Goal: Task Accomplishment & Management: Complete application form

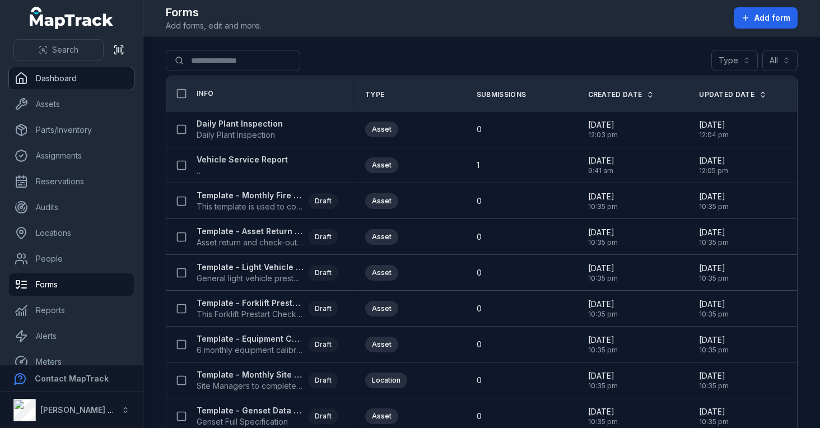
click at [77, 78] on link "Dashboard" at bounding box center [71, 78] width 125 height 22
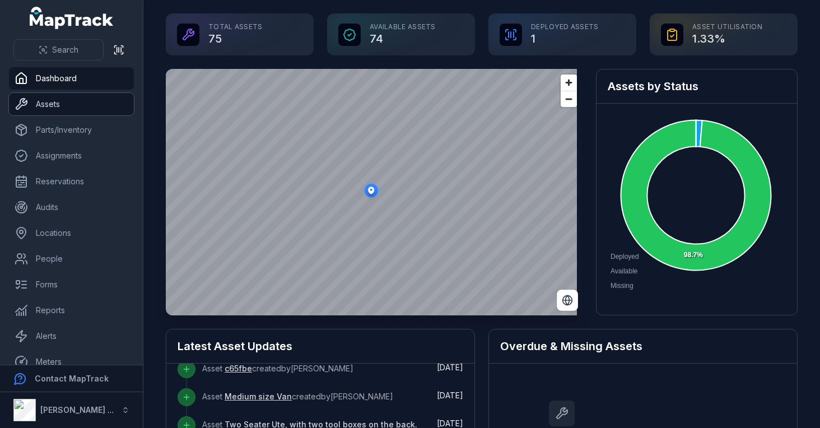
click at [82, 105] on link "Assets" at bounding box center [71, 104] width 125 height 22
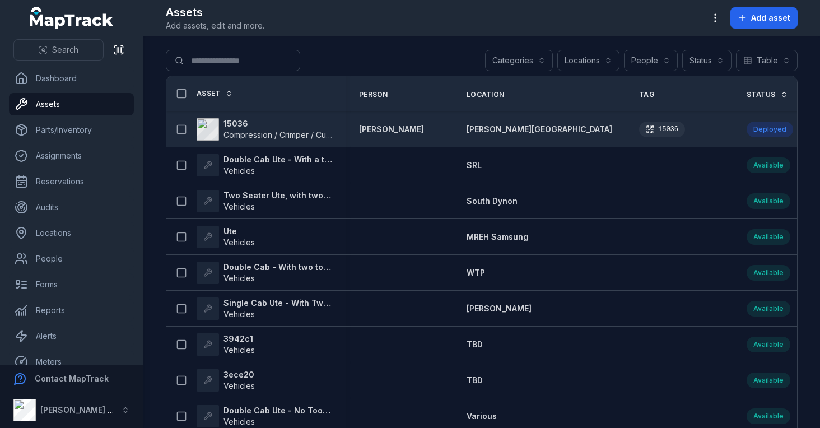
click at [239, 124] on strong "15036" at bounding box center [277, 123] width 109 height 11
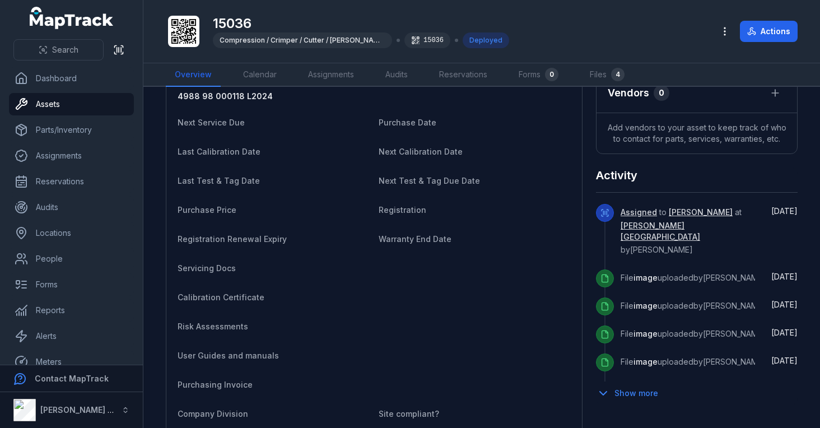
scroll to position [504, 0]
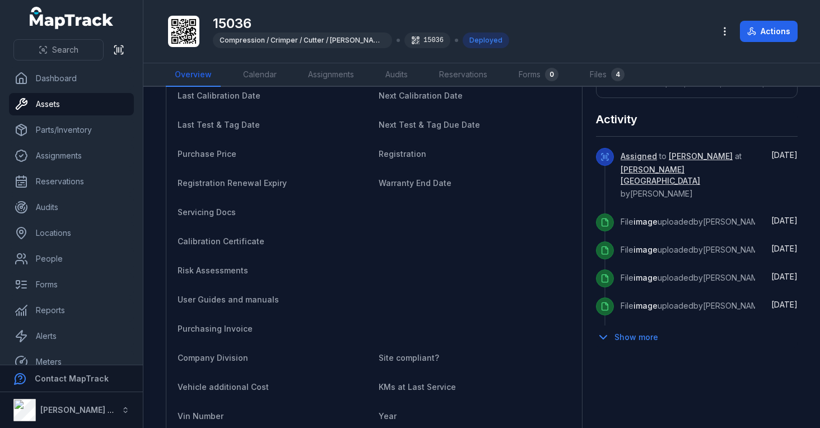
drag, startPoint x: 290, startPoint y: 245, endPoint x: 271, endPoint y: 231, distance: 23.2
click at [271, 231] on dl "Category Compression / Crimper / Cutter / [PERSON_NAME] Description Make Milwau…" at bounding box center [374, 239] width 393 height 603
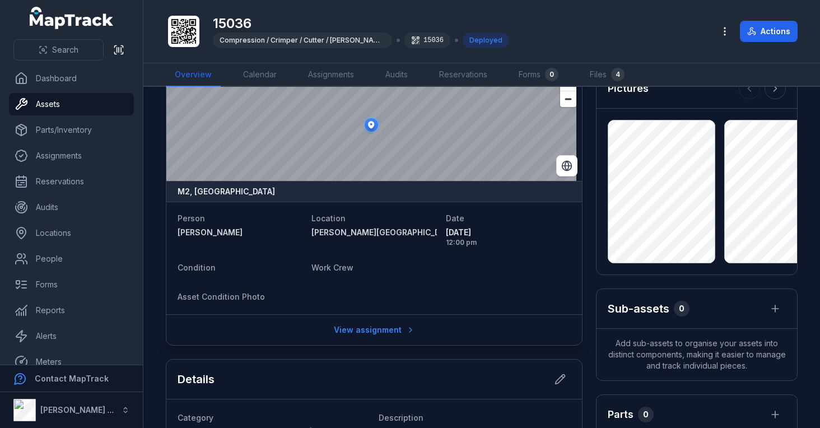
scroll to position [0, 0]
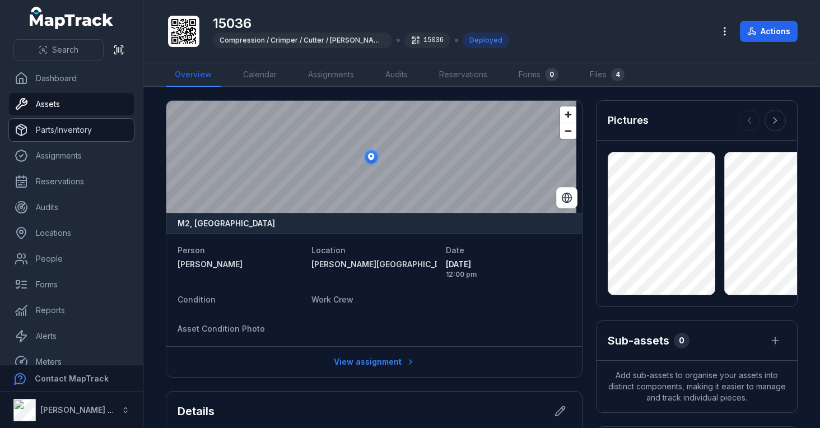
click at [78, 133] on link "Parts/Inventory" at bounding box center [71, 130] width 125 height 22
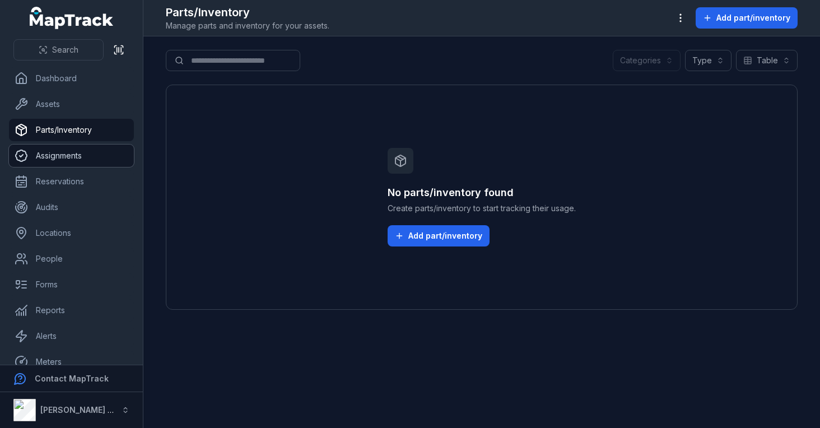
click at [69, 157] on link "Assignments" at bounding box center [71, 156] width 125 height 22
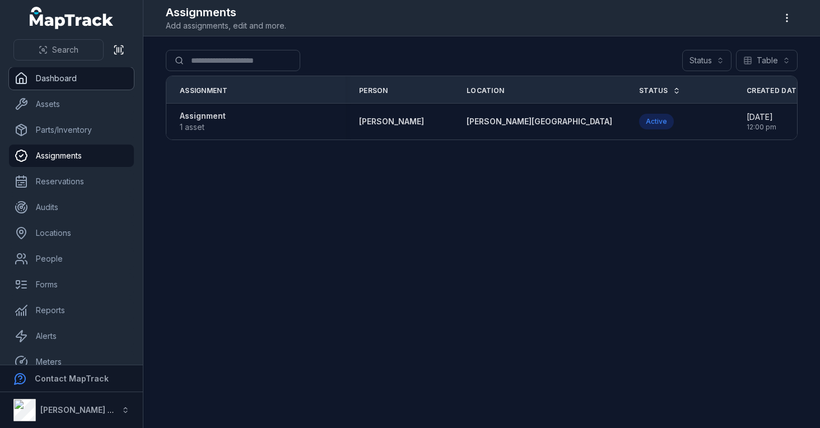
click at [68, 80] on link "Dashboard" at bounding box center [71, 78] width 125 height 22
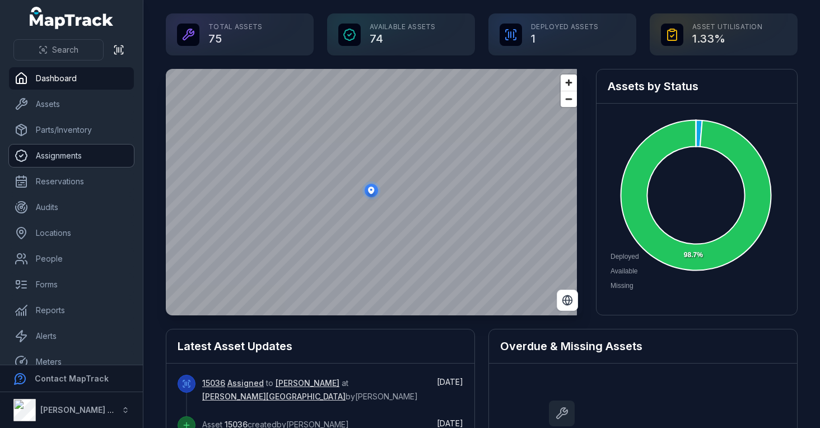
click at [68, 160] on link "Assignments" at bounding box center [71, 156] width 125 height 22
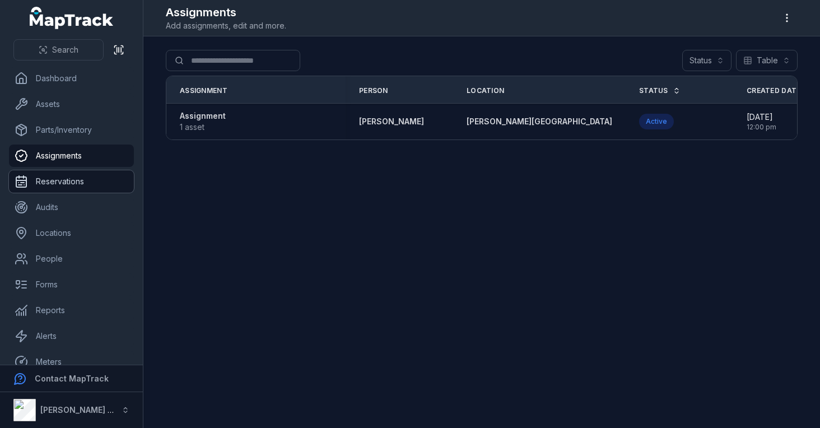
click at [66, 181] on link "Reservations" at bounding box center [71, 181] width 125 height 22
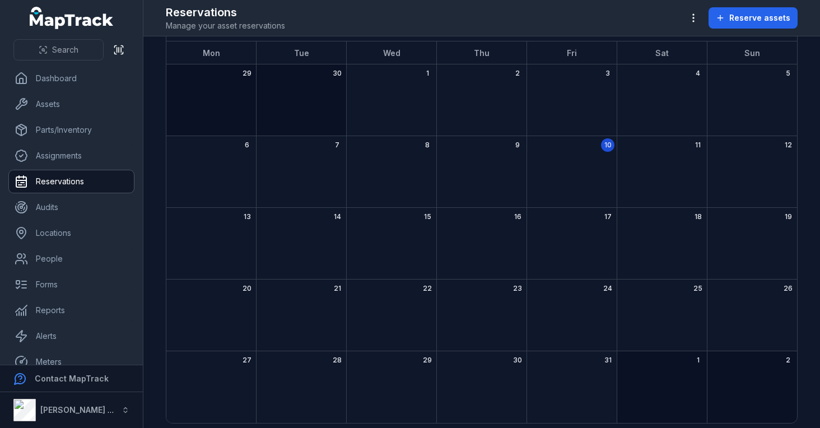
scroll to position [74, 0]
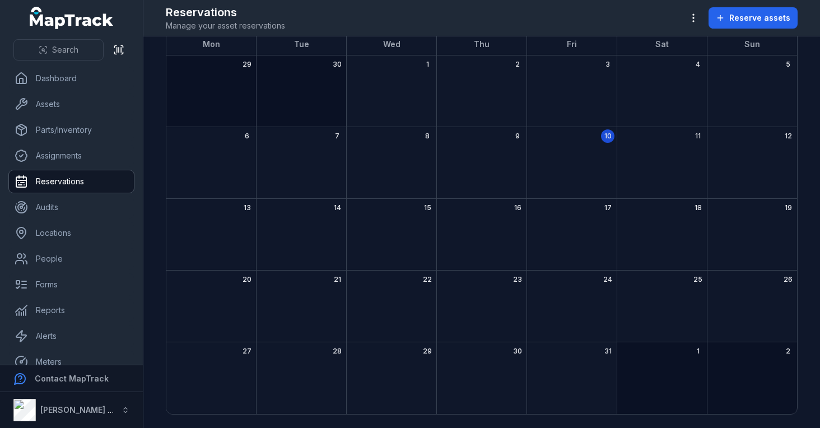
click at [572, 237] on div "17" at bounding box center [571, 235] width 90 height 72
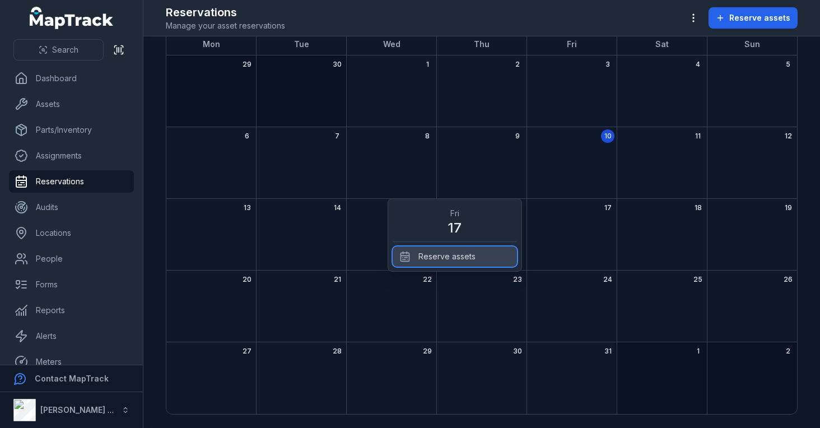
click at [457, 256] on div "Reserve assets" at bounding box center [455, 256] width 124 height 20
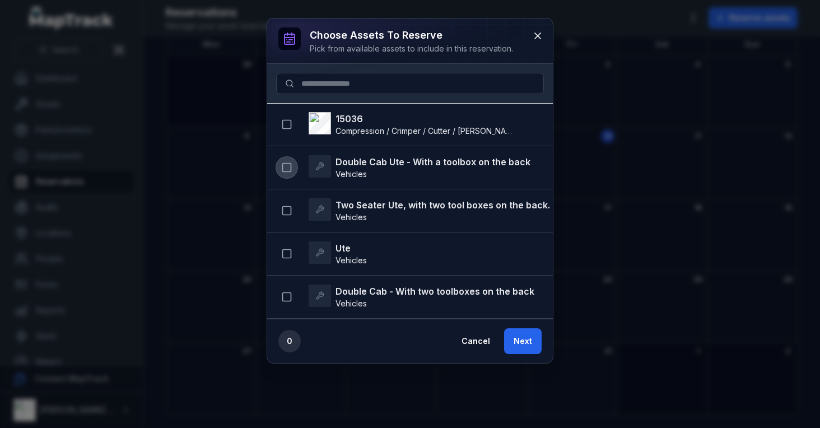
click at [283, 172] on icon "button" at bounding box center [286, 167] width 11 height 11
click at [516, 340] on button "Next" at bounding box center [523, 341] width 38 height 26
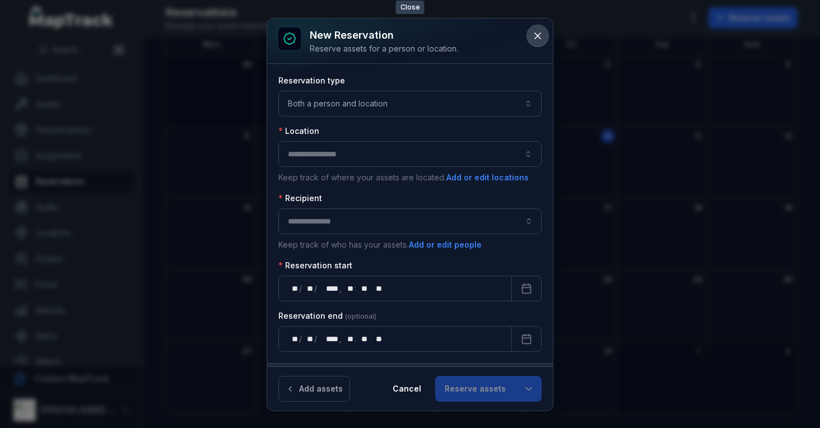
click at [537, 40] on icon at bounding box center [537, 35] width 11 height 11
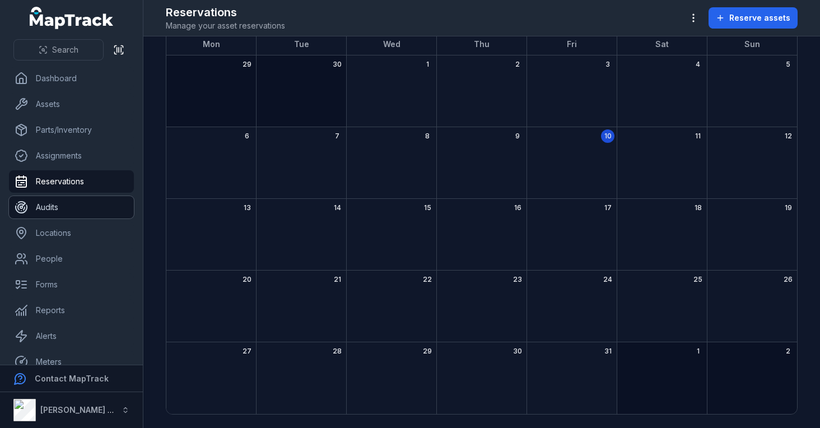
click at [37, 206] on link "Audits" at bounding box center [71, 207] width 125 height 22
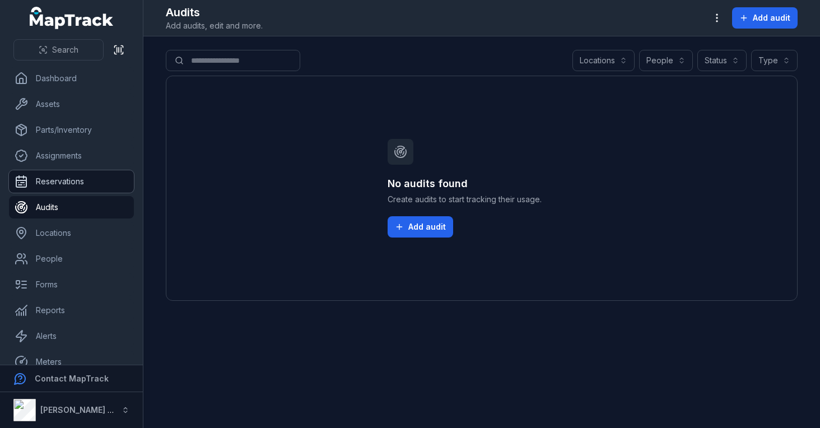
click at [41, 179] on link "Reservations" at bounding box center [71, 181] width 125 height 22
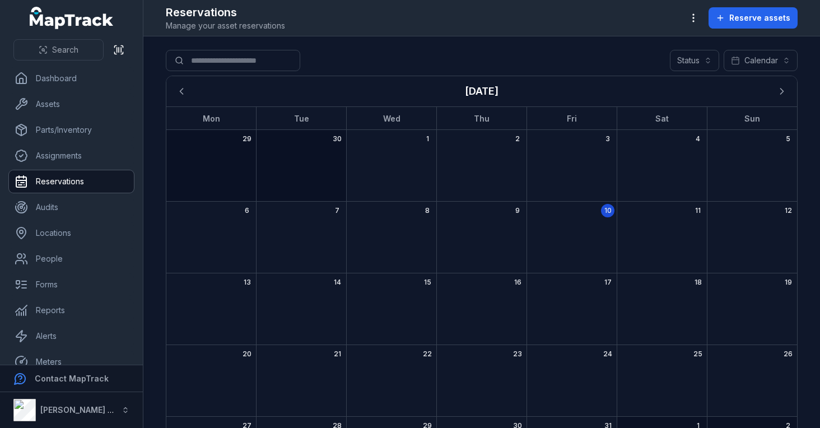
click at [578, 290] on div "17" at bounding box center [571, 309] width 90 height 72
click at [47, 208] on link "Audits" at bounding box center [71, 207] width 125 height 22
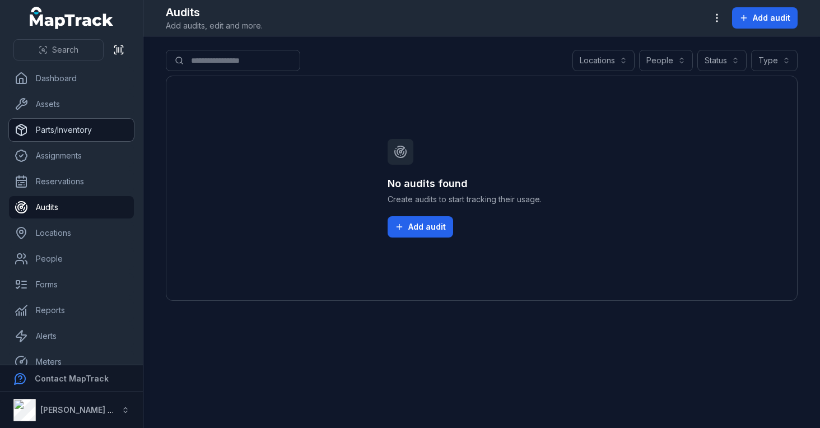
click at [68, 135] on link "Parts/Inventory" at bounding box center [71, 130] width 125 height 22
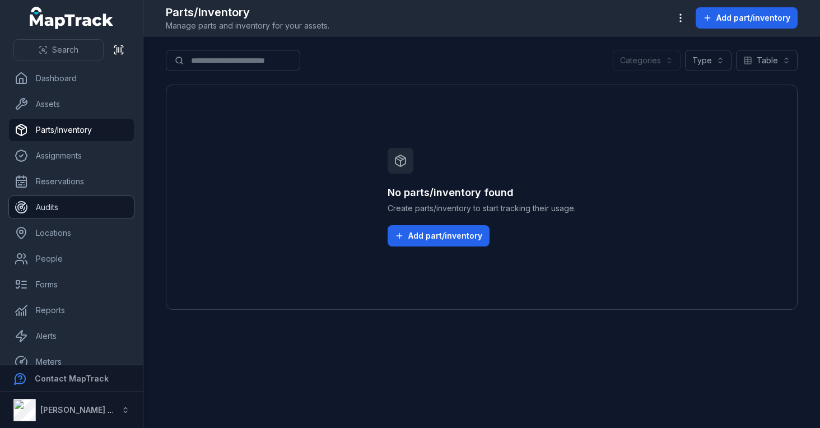
click at [52, 211] on link "Audits" at bounding box center [71, 207] width 125 height 22
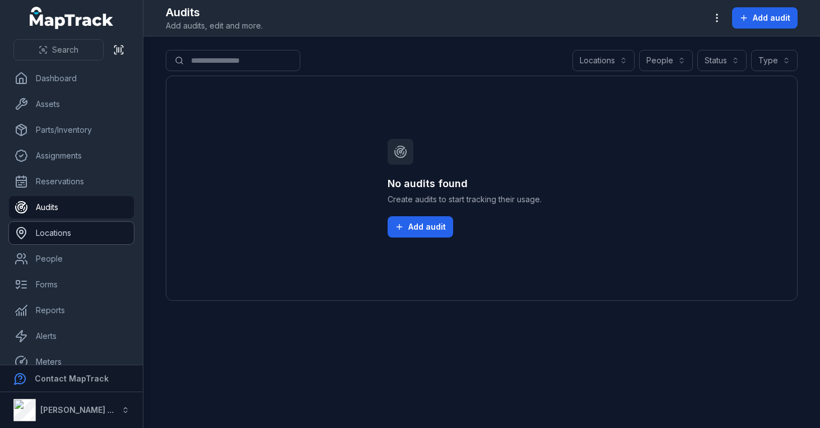
click at [55, 231] on link "Locations" at bounding box center [71, 233] width 125 height 22
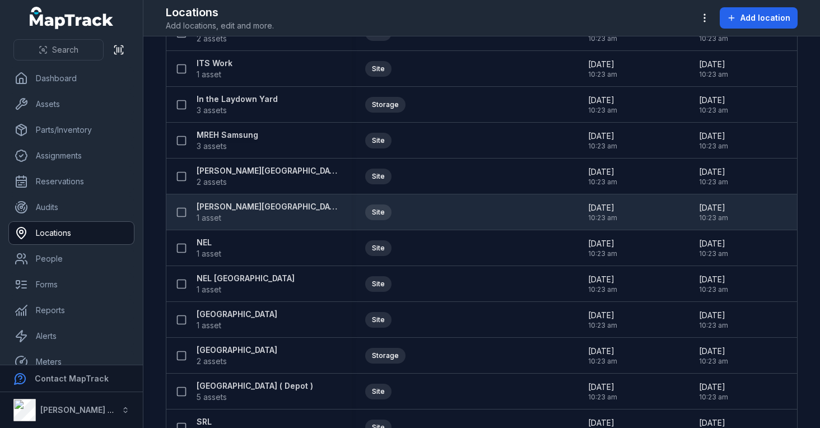
scroll to position [280, 0]
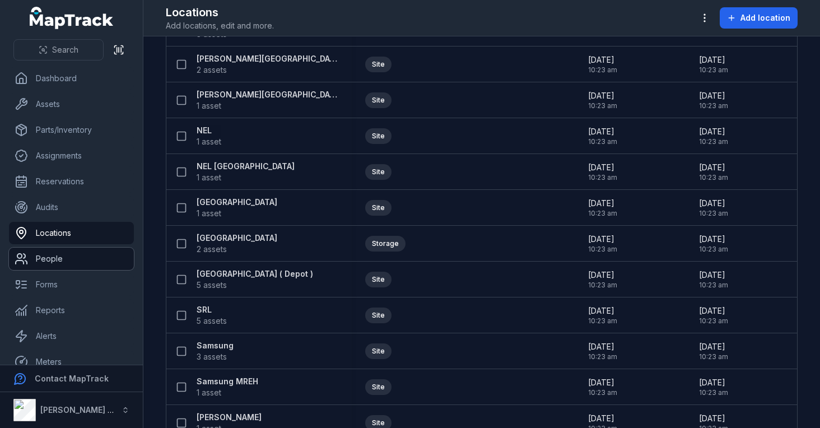
click at [81, 263] on link "People" at bounding box center [71, 259] width 125 height 22
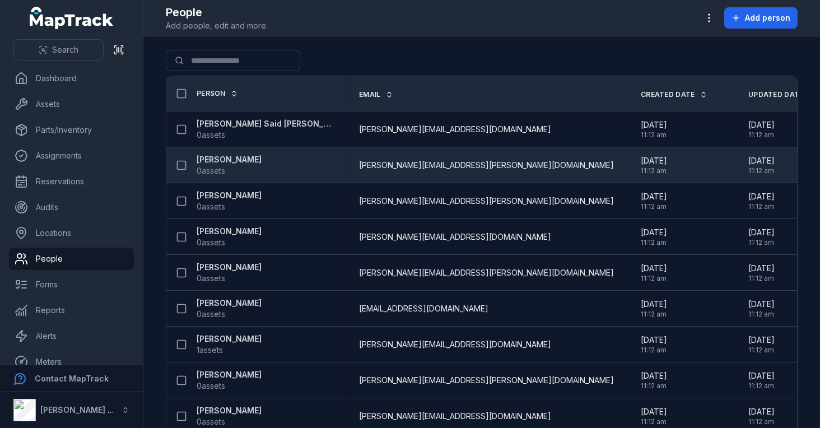
click at [244, 161] on strong "[PERSON_NAME]" at bounding box center [229, 159] width 65 height 11
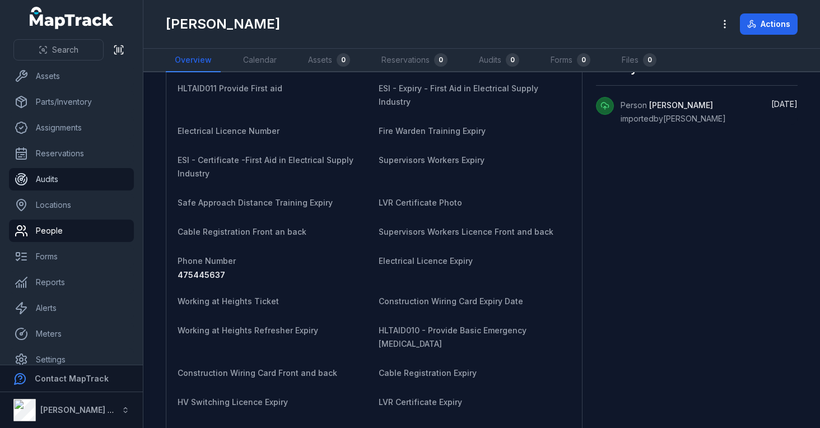
scroll to position [41, 0]
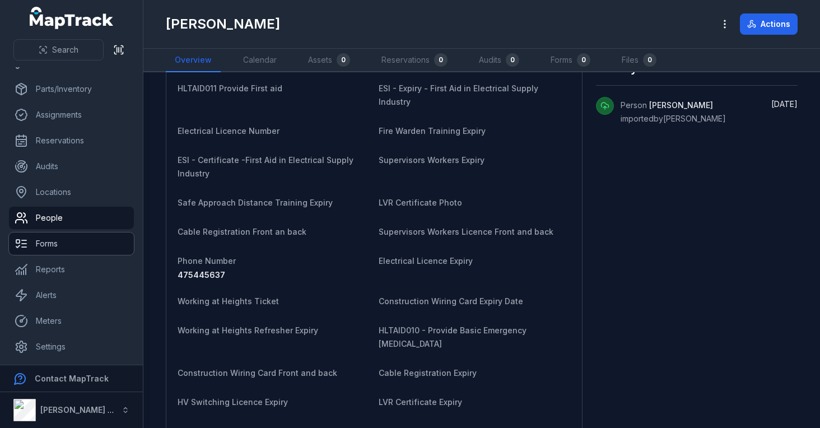
click at [55, 241] on link "Forms" at bounding box center [71, 243] width 125 height 22
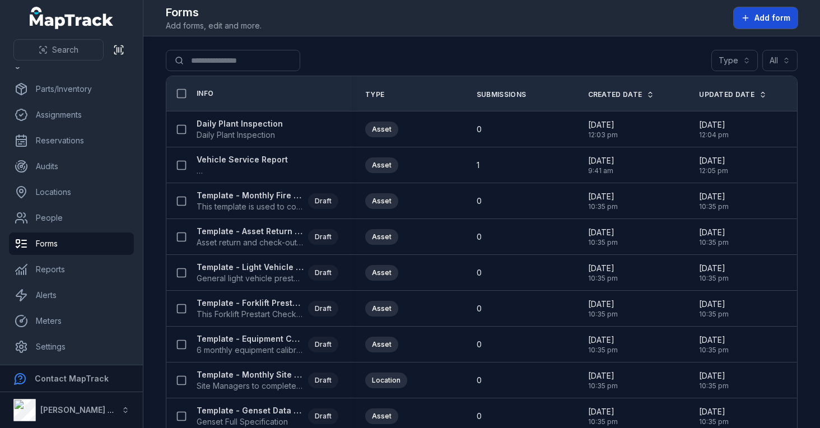
click at [745, 20] on icon at bounding box center [745, 17] width 0 height 5
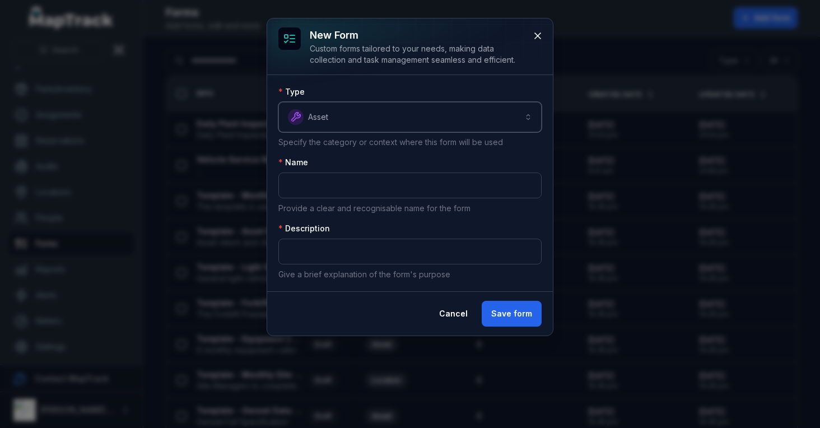
click at [491, 119] on button "Asset *****" at bounding box center [409, 117] width 263 height 30
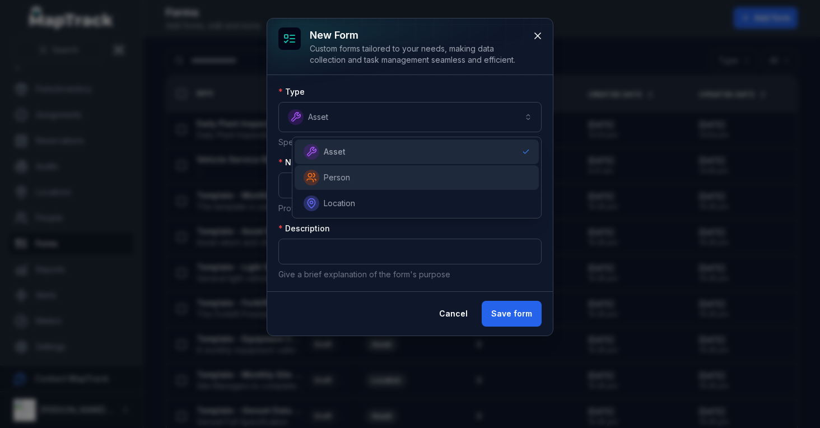
click at [382, 183] on div "Person" at bounding box center [417, 178] width 227 height 16
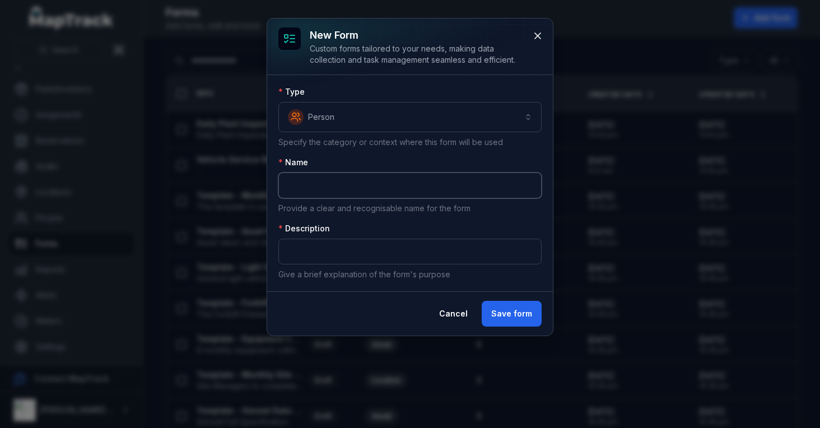
click at [380, 183] on input "text" at bounding box center [409, 186] width 263 height 26
type input "**********"
click at [389, 256] on input "text" at bounding box center [409, 252] width 263 height 26
type input "*********"
click at [519, 307] on button "Save form" at bounding box center [512, 314] width 60 height 26
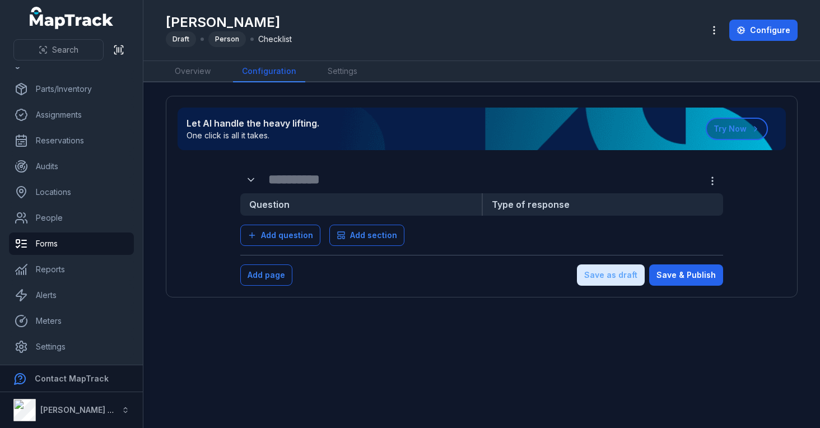
click at [433, 203] on strong "Question" at bounding box center [360, 204] width 241 height 22
click at [355, 241] on button "Add section" at bounding box center [366, 235] width 75 height 21
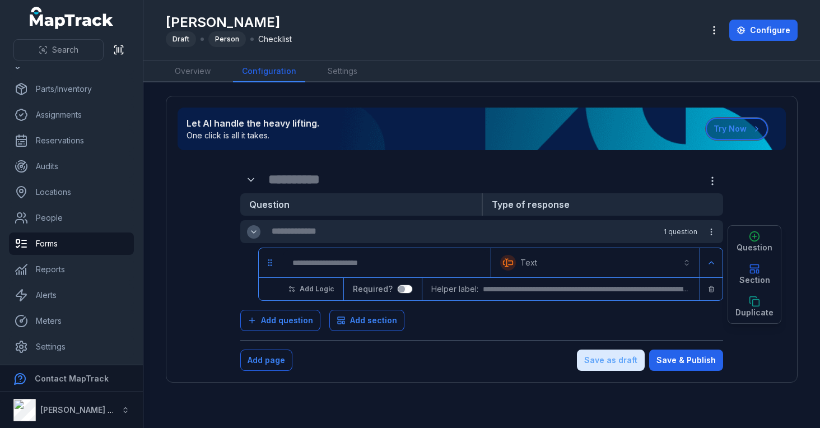
click at [739, 127] on button "Try Now" at bounding box center [737, 129] width 62 height 22
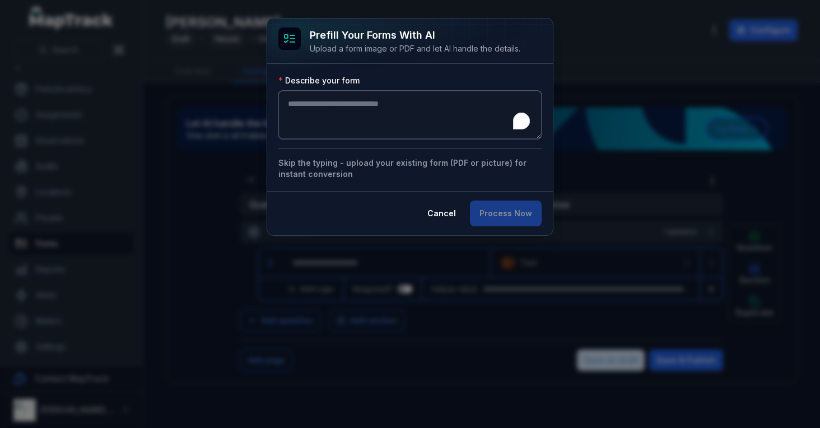
click at [414, 109] on textarea "To enrich screen reader interactions, please activate Accessibility in Grammarl…" at bounding box center [409, 115] width 263 height 48
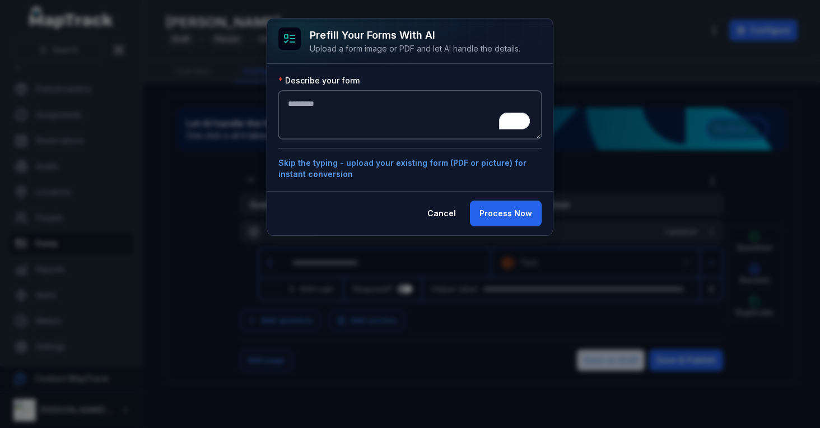
type textarea "*********"
click at [427, 160] on div "Describe your form ********* Skip the typing - upload your existing form (PDF o…" at bounding box center [409, 127] width 263 height 105
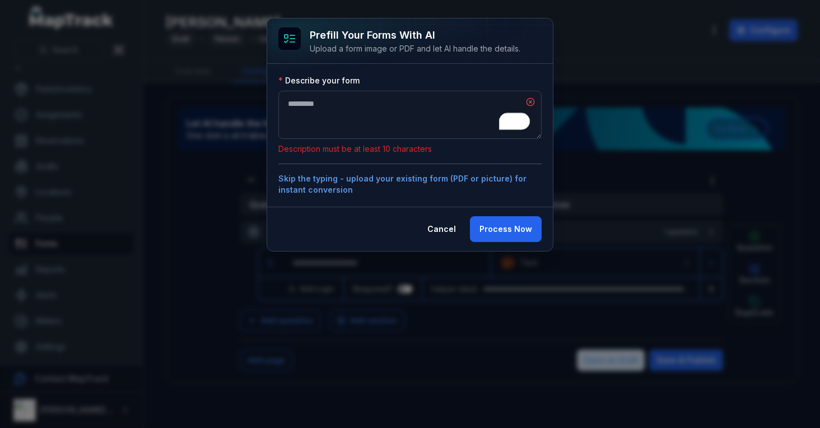
click at [426, 180] on button "Skip the typing - upload your existing form (PDF or picture) for instant conver…" at bounding box center [409, 184] width 263 height 22
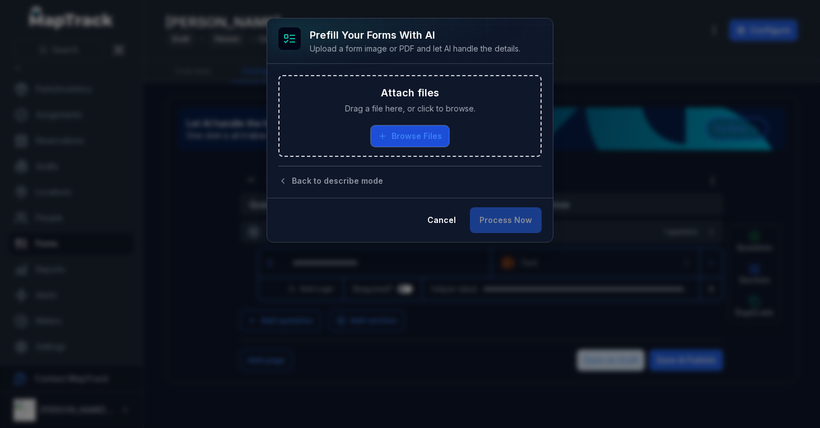
click at [421, 139] on button "Browse Files" at bounding box center [410, 135] width 78 height 21
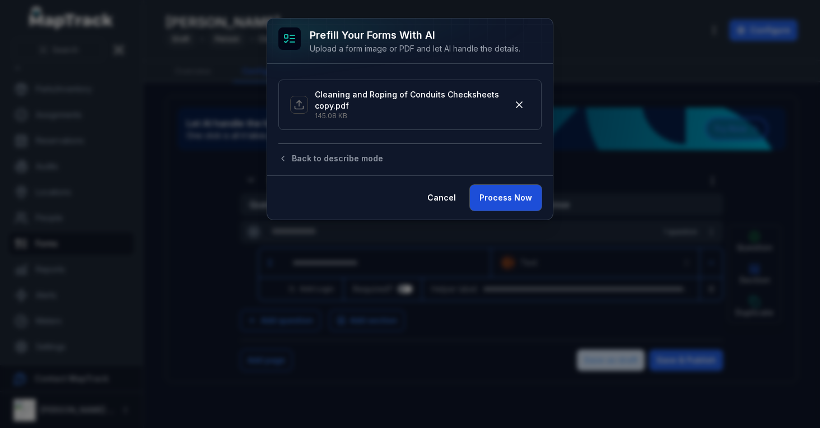
click at [510, 195] on button "Process Now" at bounding box center [506, 198] width 72 height 26
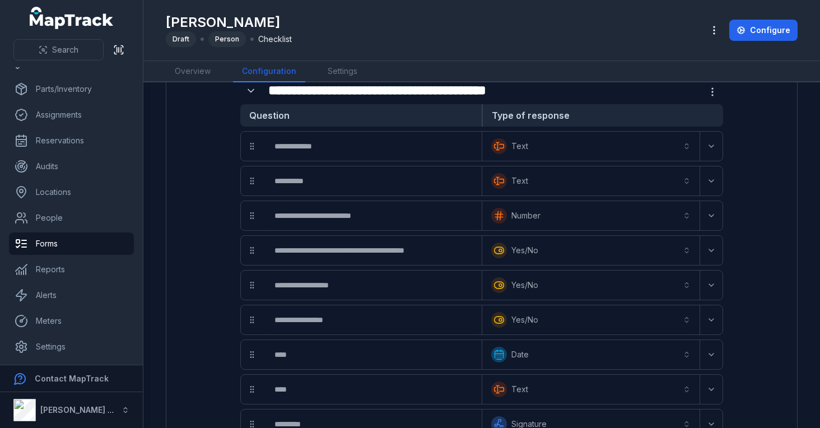
scroll to position [112, 0]
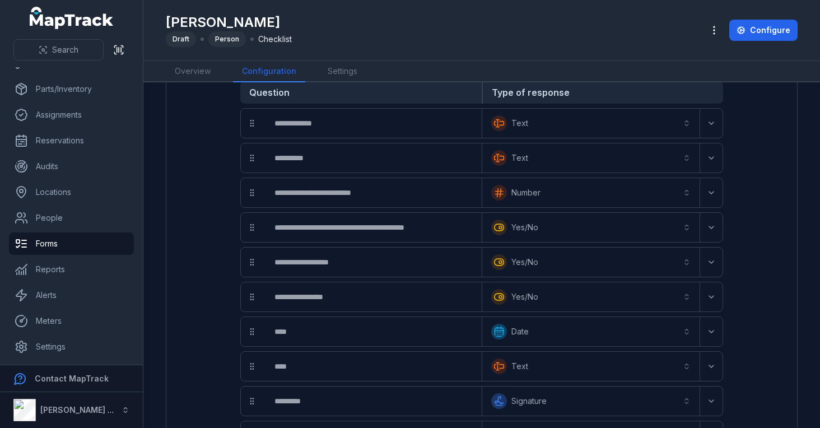
drag, startPoint x: 254, startPoint y: 231, endPoint x: 253, endPoint y: 200, distance: 31.4
click at [253, 200] on div "**********" at bounding box center [481, 297] width 483 height 378
drag, startPoint x: 252, startPoint y: 232, endPoint x: 253, endPoint y: 245, distance: 13.5
click at [253, 245] on div "**********" at bounding box center [481, 297] width 483 height 378
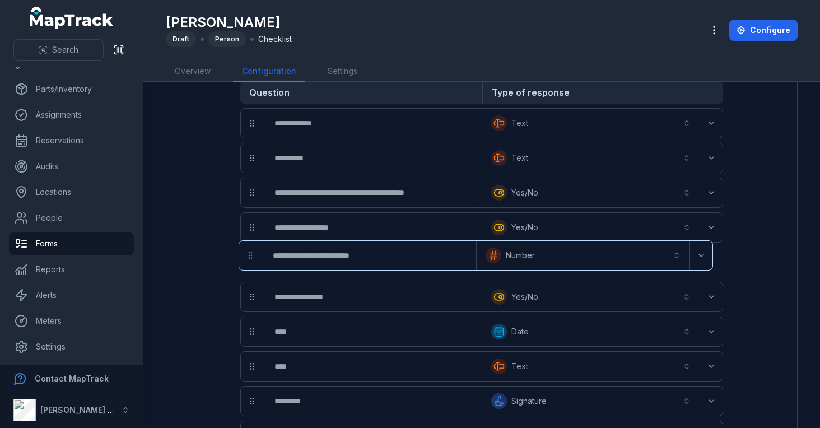
drag, startPoint x: 252, startPoint y: 227, endPoint x: 250, endPoint y: 258, distance: 30.9
click at [250, 258] on div "**********" at bounding box center [481, 297] width 483 height 378
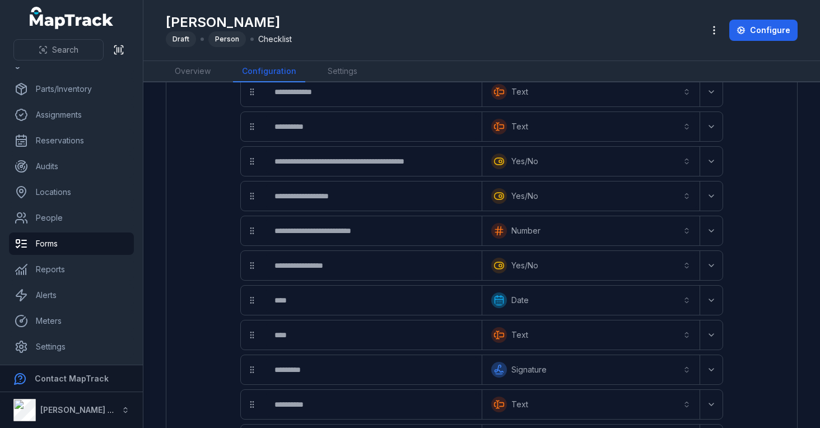
scroll to position [97, 0]
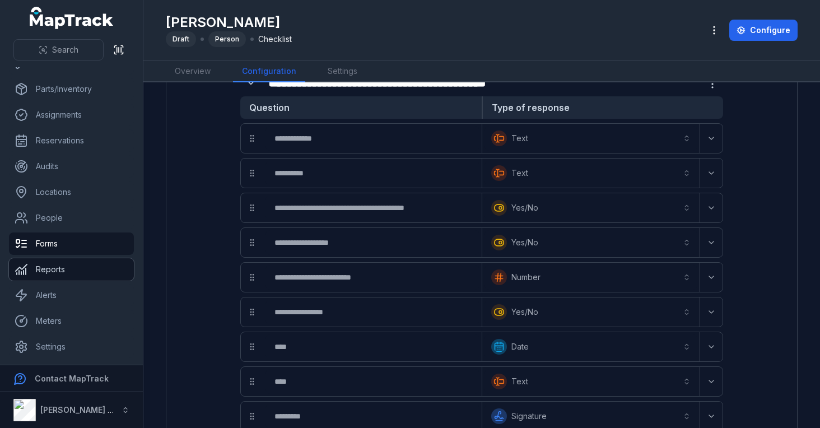
click at [60, 268] on link "Reports" at bounding box center [71, 269] width 125 height 22
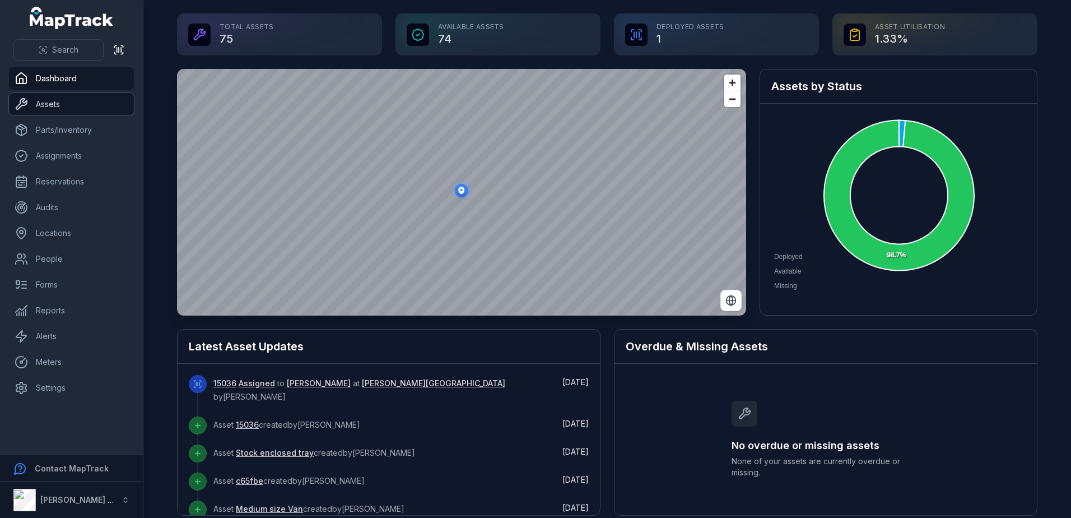
click at [32, 105] on link "Assets" at bounding box center [71, 104] width 125 height 22
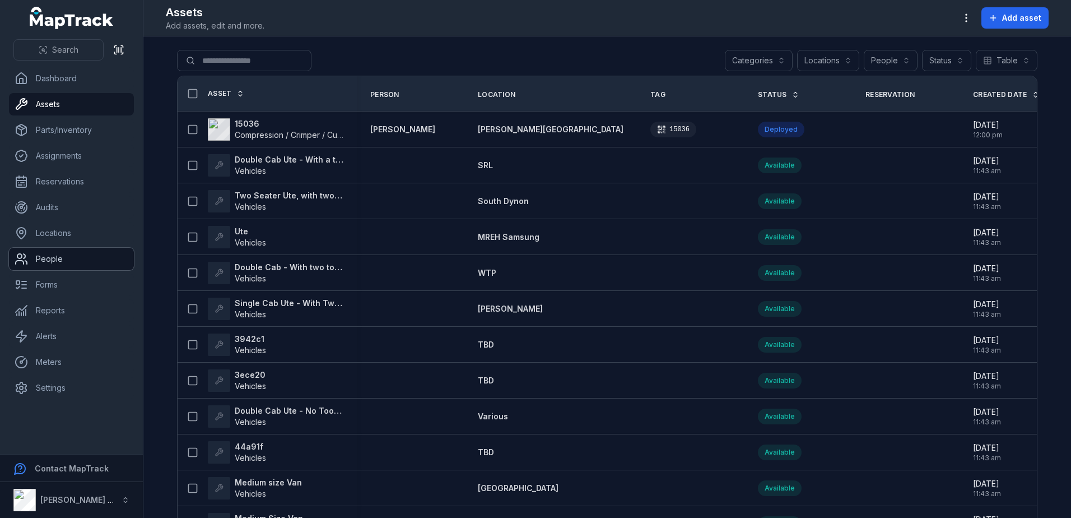
click at [58, 254] on link "People" at bounding box center [71, 259] width 125 height 22
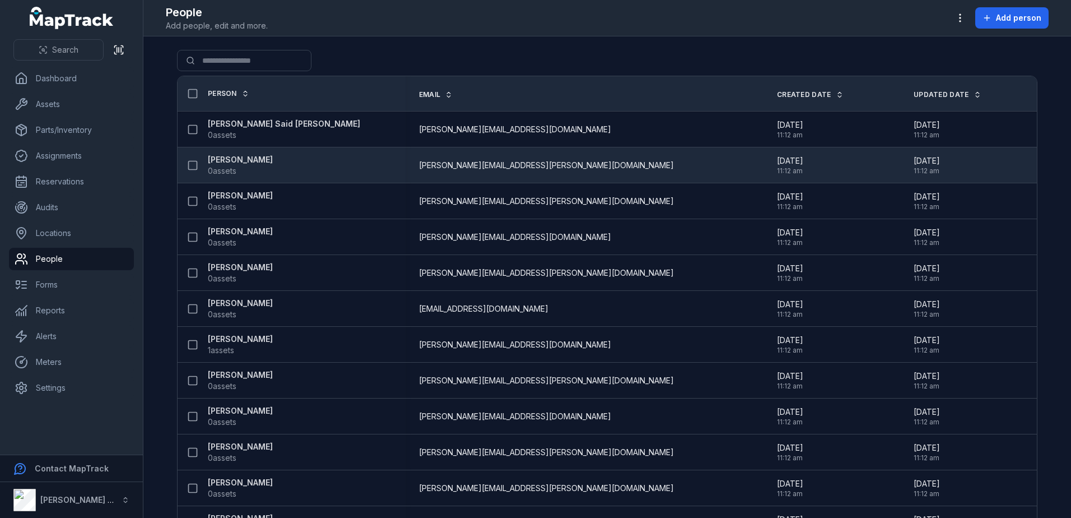
click at [244, 163] on strong "[PERSON_NAME]" at bounding box center [240, 159] width 65 height 11
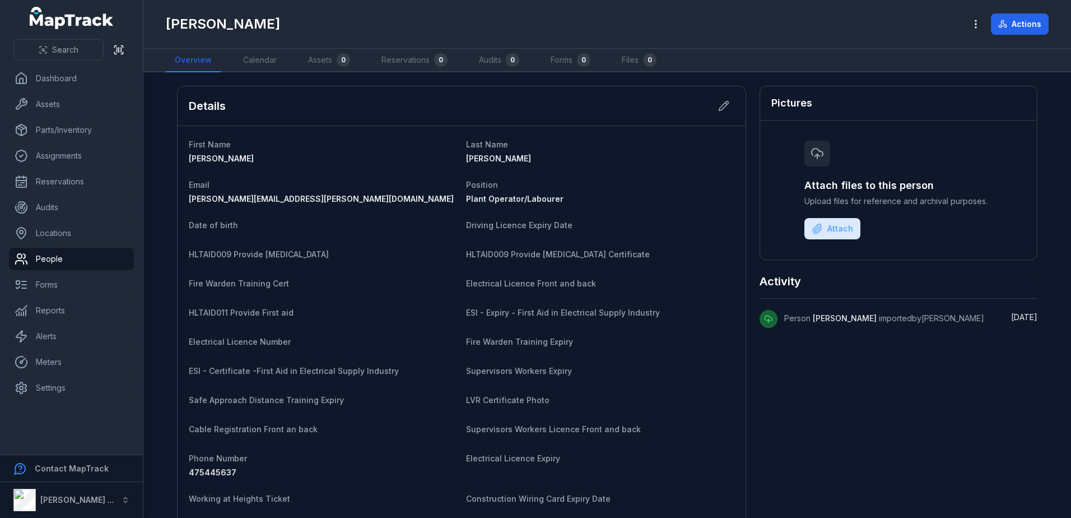
scroll to position [56, 0]
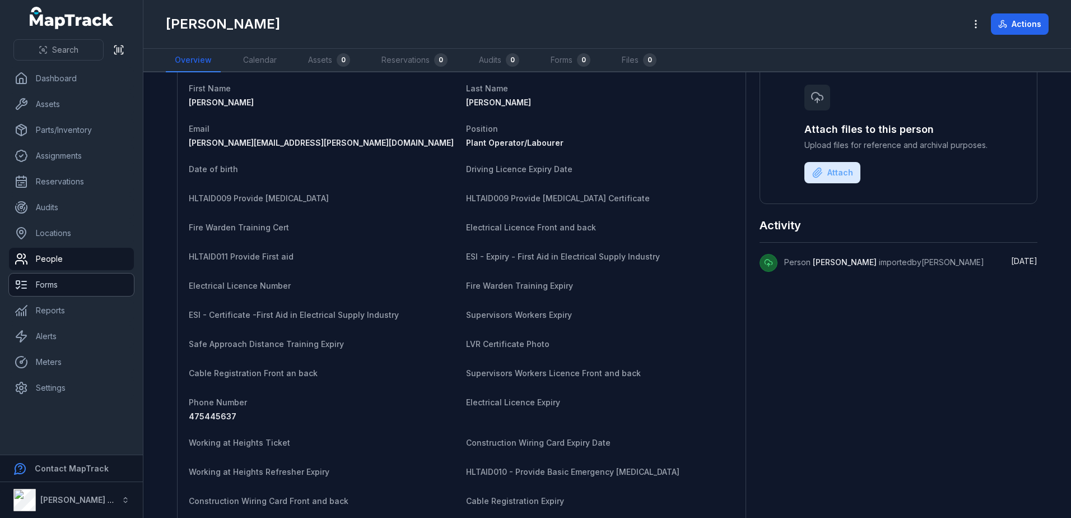
click at [55, 282] on link "Forms" at bounding box center [71, 284] width 125 height 22
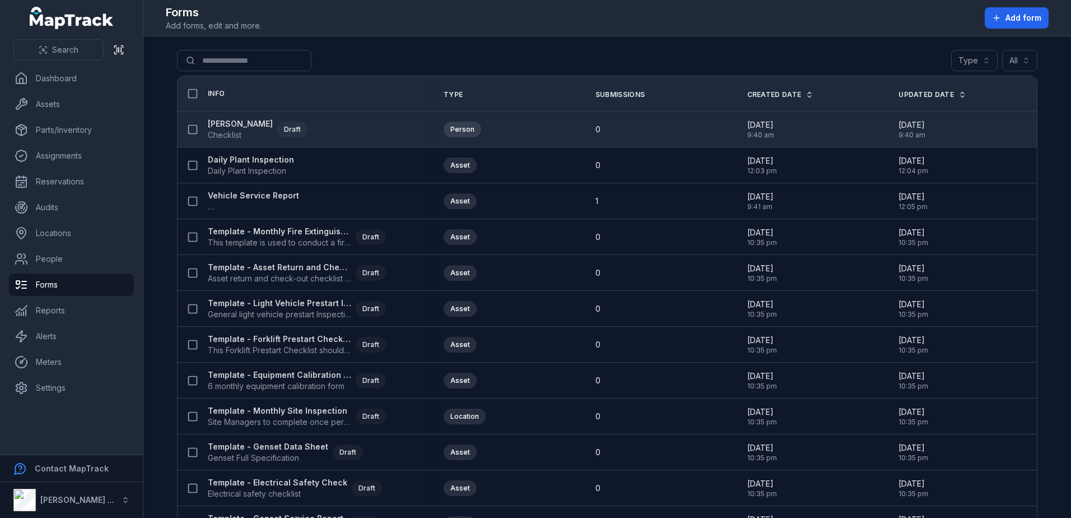
click at [244, 129] on span "Checklist" at bounding box center [240, 134] width 65 height 11
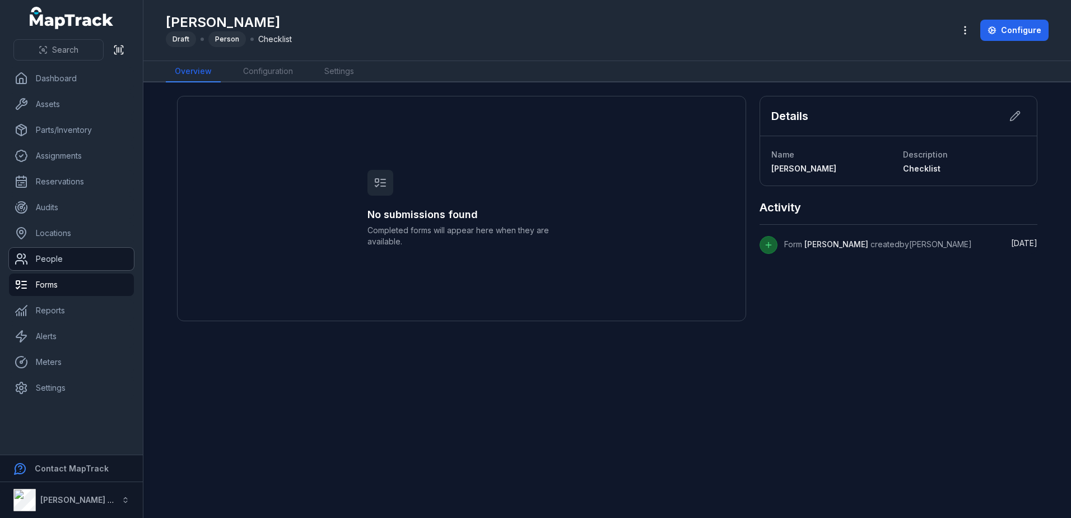
click at [85, 257] on link "People" at bounding box center [71, 259] width 125 height 22
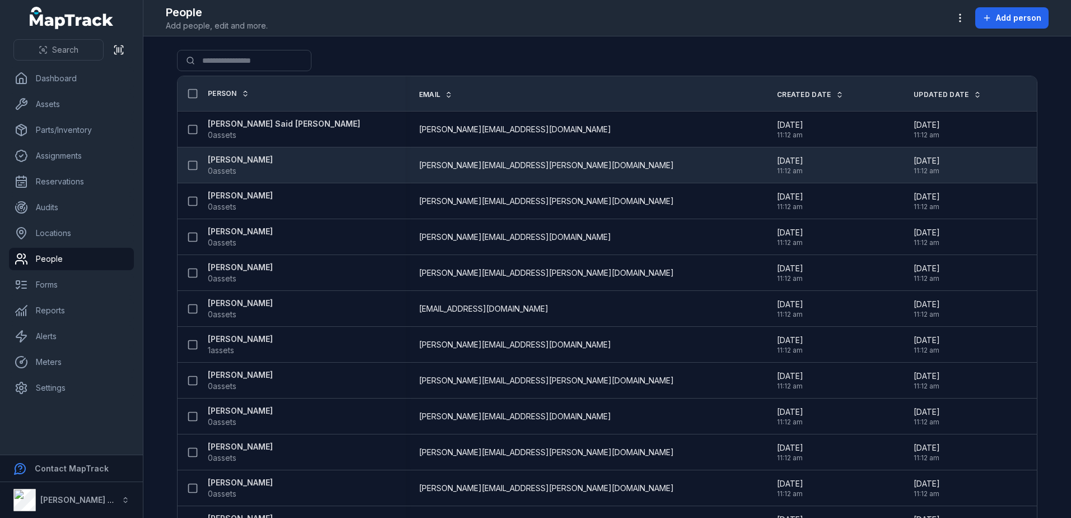
click at [257, 161] on strong "[PERSON_NAME]" at bounding box center [240, 159] width 65 height 11
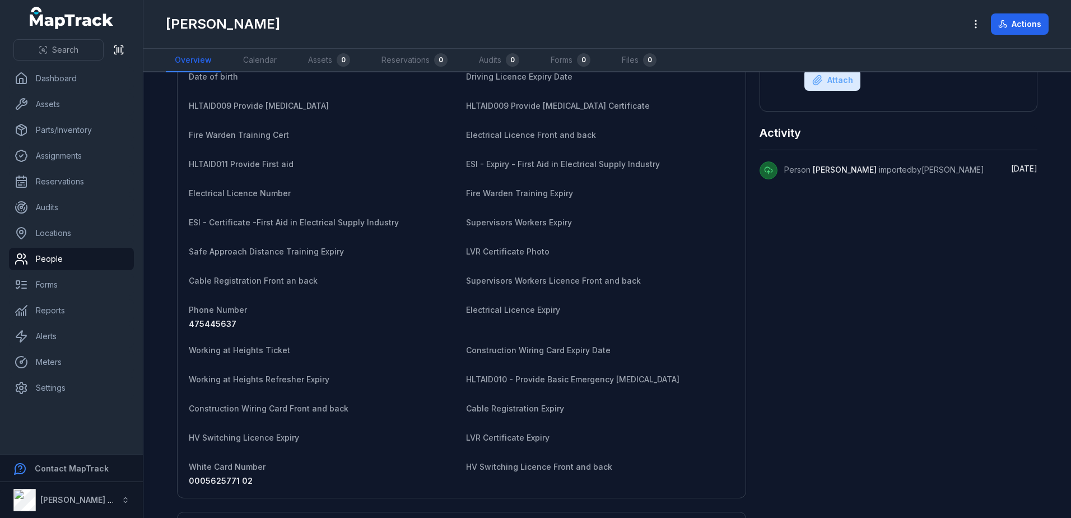
scroll to position [168, 0]
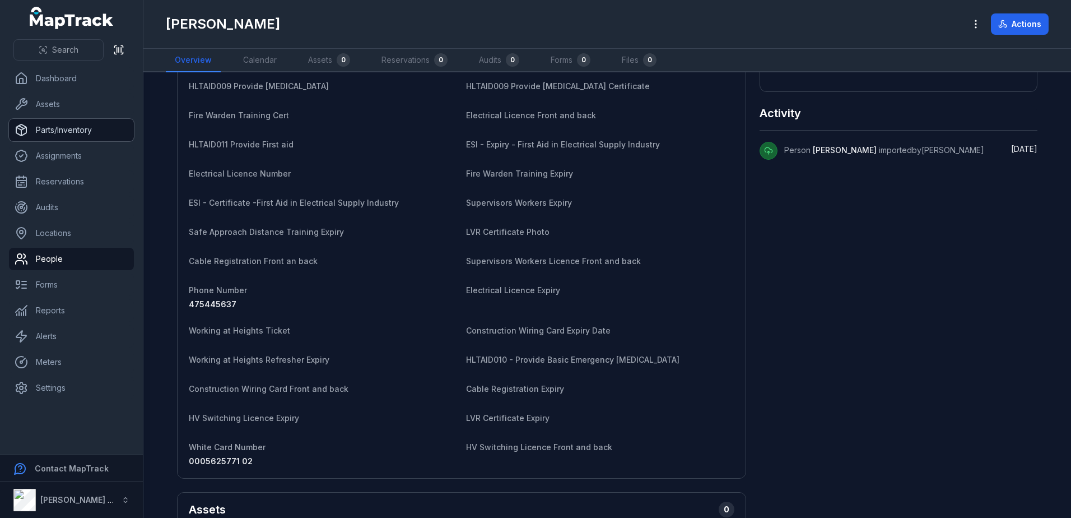
click at [51, 133] on link "Parts/Inventory" at bounding box center [71, 130] width 125 height 22
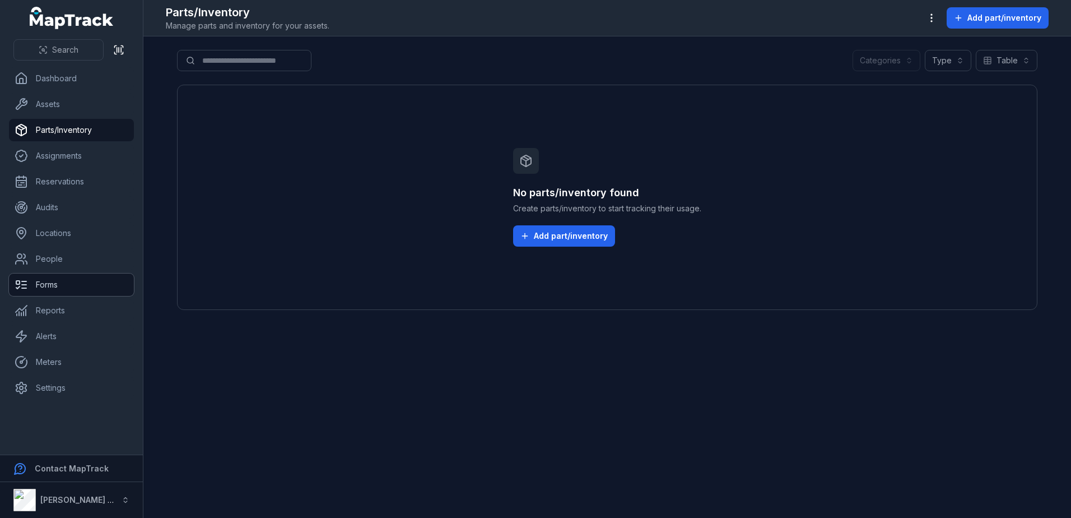
click at [52, 289] on link "Forms" at bounding box center [71, 284] width 125 height 22
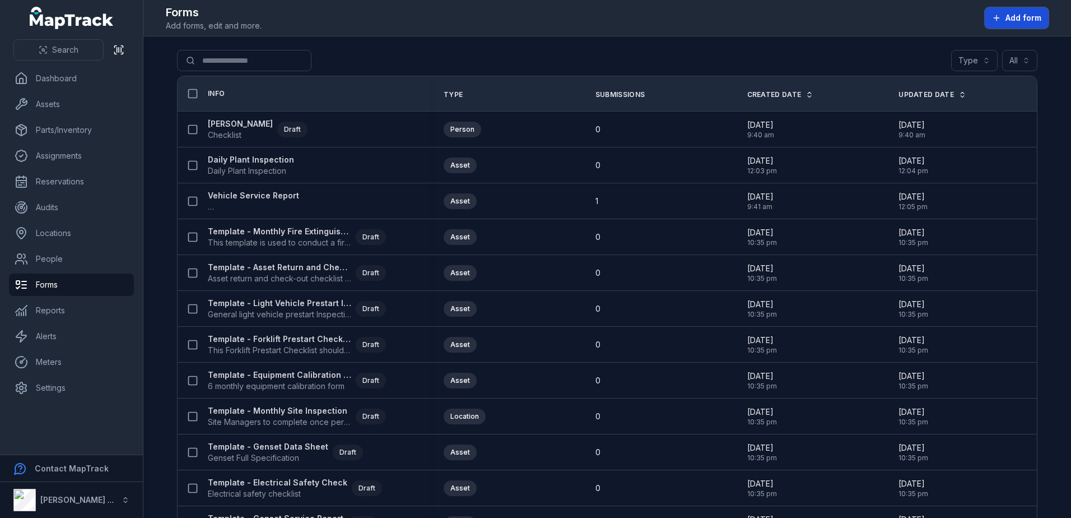
click at [1026, 20] on span "Add form" at bounding box center [1023, 17] width 36 height 11
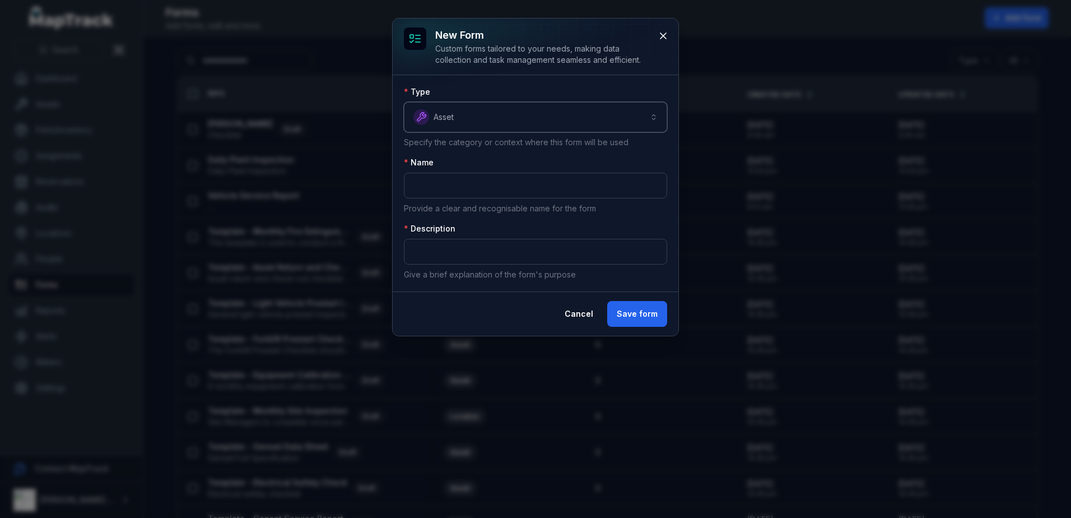
click at [554, 119] on button "Asset *****" at bounding box center [535, 117] width 263 height 30
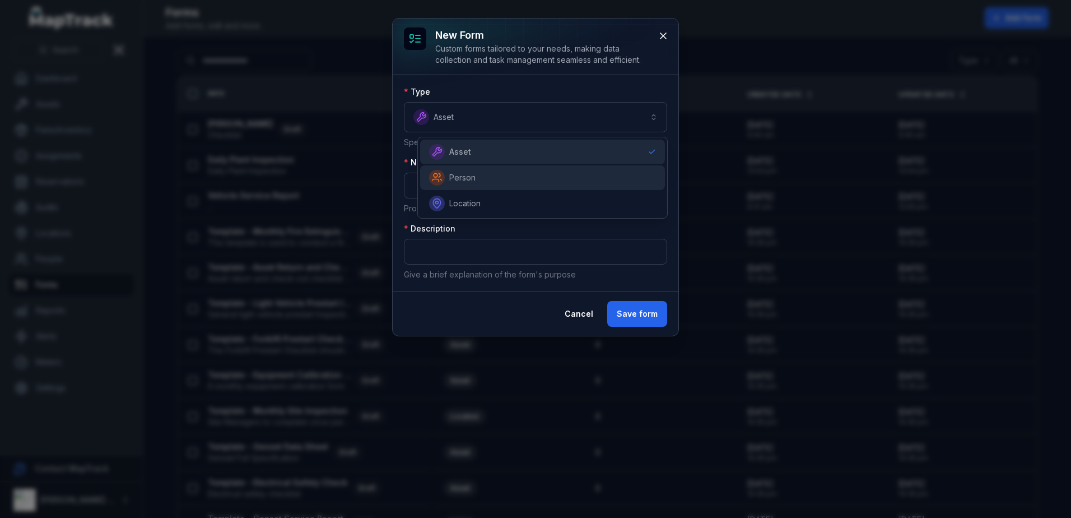
click at [512, 181] on div "Person" at bounding box center [542, 178] width 227 height 16
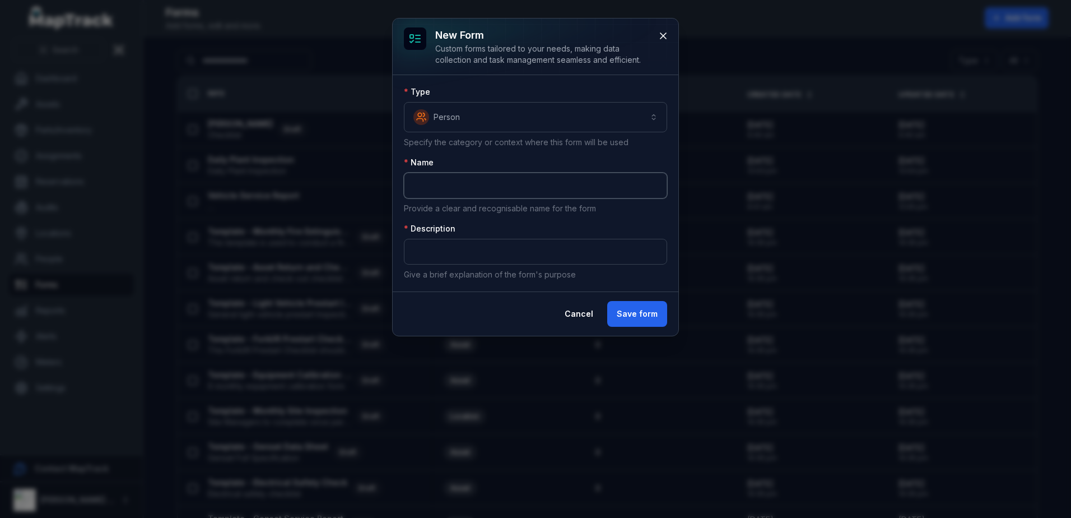
click at [512, 181] on input "text" at bounding box center [535, 186] width 263 height 26
type input "*******"
click at [583, 259] on input "text" at bounding box center [535, 252] width 263 height 26
type input "*********"
click at [645, 315] on button "Save form" at bounding box center [637, 314] width 60 height 26
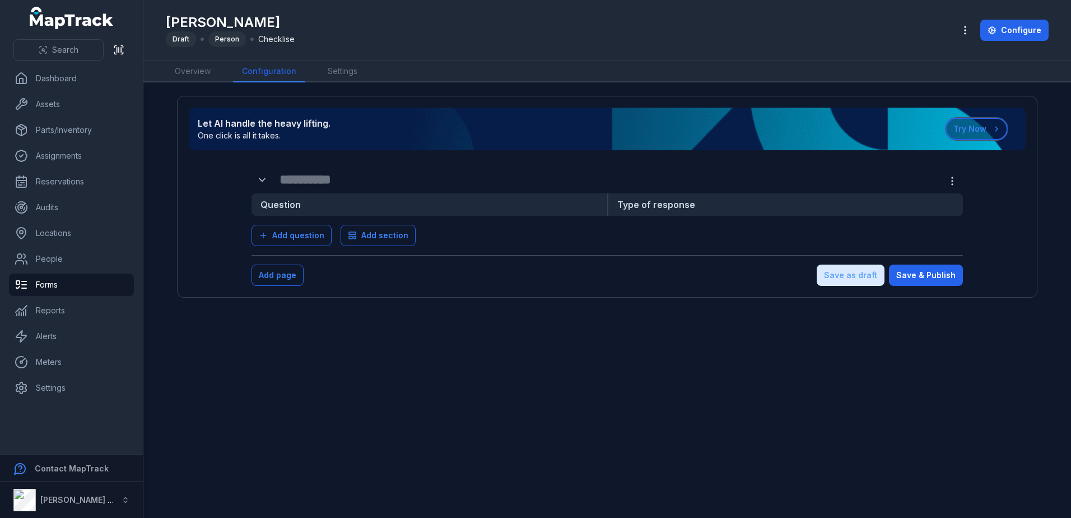
click at [954, 131] on button "Try Now" at bounding box center [976, 129] width 62 height 22
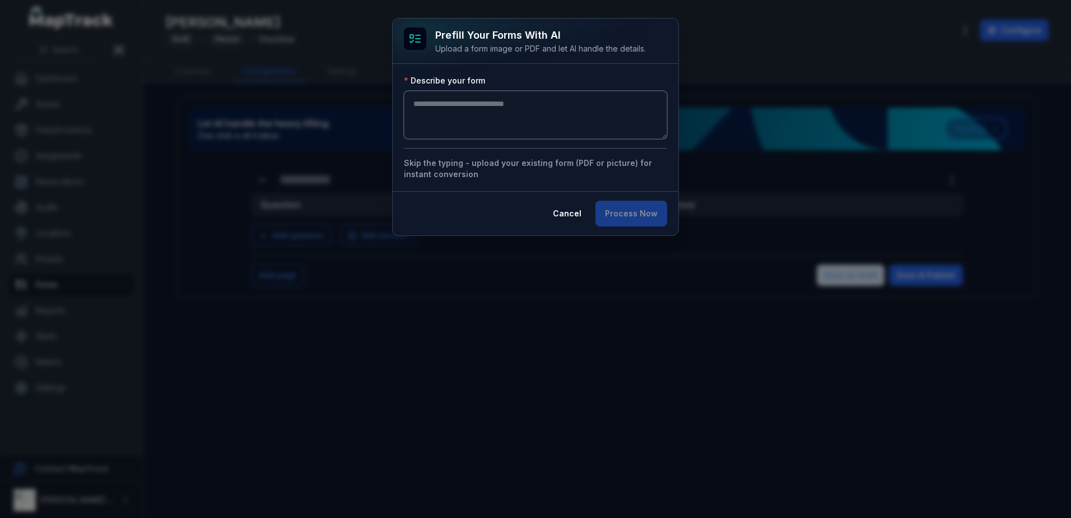
click at [493, 104] on textarea ":r2p:-form-item-label" at bounding box center [535, 115] width 263 height 48
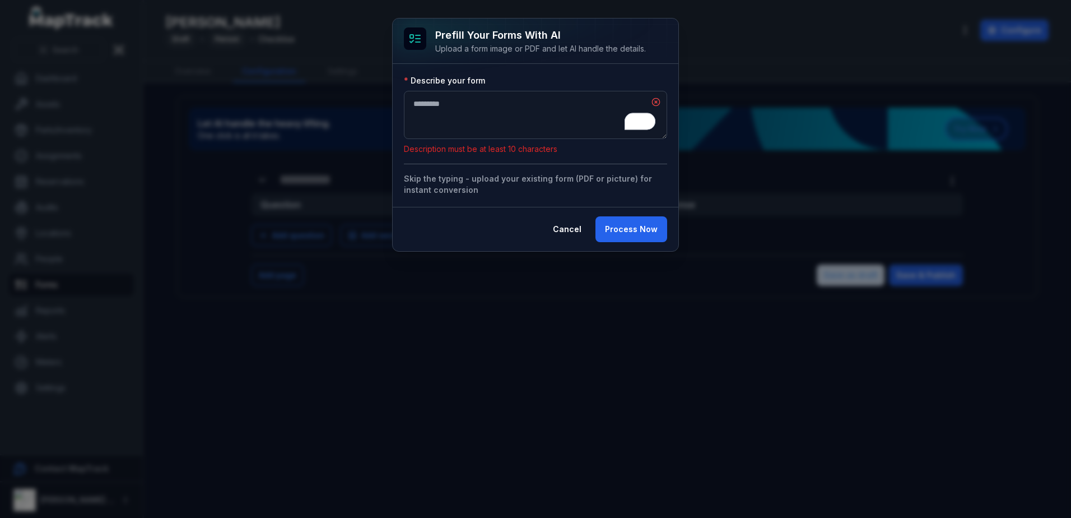
click at [603, 183] on div "Describe your form ********* Description must be at least 10 characters Skip th…" at bounding box center [536, 135] width 286 height 143
click at [588, 57] on div at bounding box center [536, 40] width 286 height 45
click at [612, 227] on button "Process Now" at bounding box center [631, 229] width 72 height 26
click at [618, 231] on button "Process Now" at bounding box center [631, 229] width 72 height 26
click at [654, 102] on textarea "*********" at bounding box center [535, 115] width 263 height 48
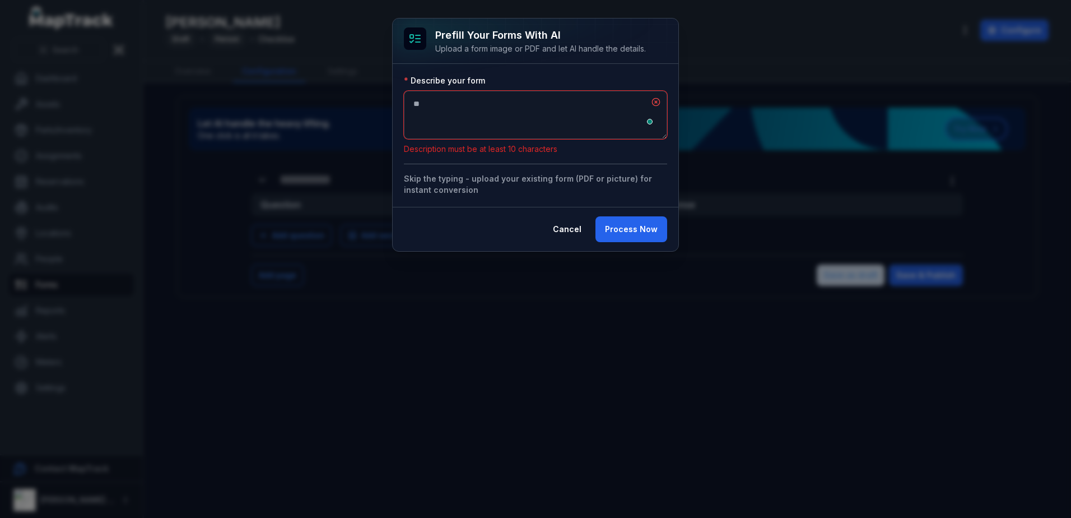
type textarea "*"
click at [563, 223] on button "Cancel" at bounding box center [567, 229] width 48 height 26
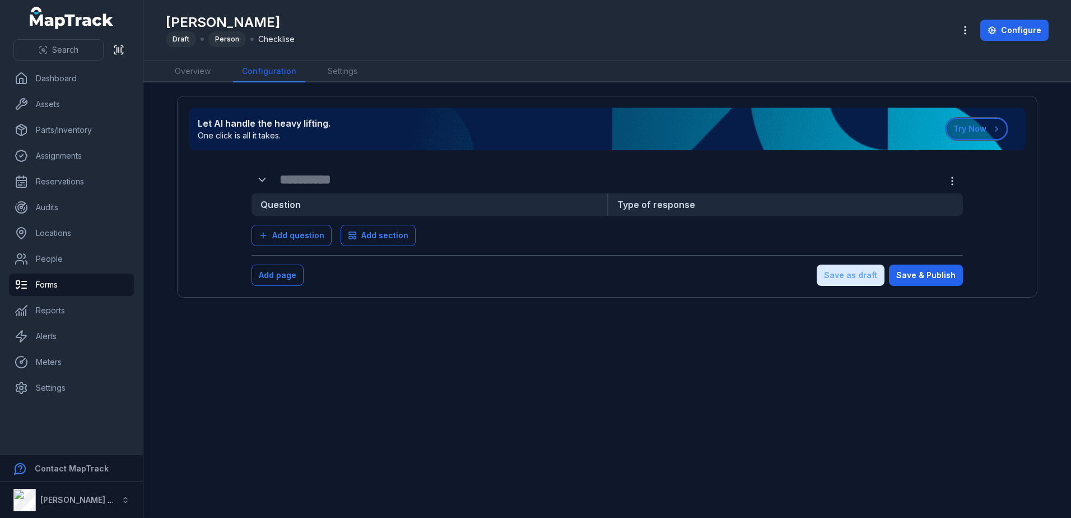
click at [982, 129] on button "Try Now" at bounding box center [976, 129] width 62 height 22
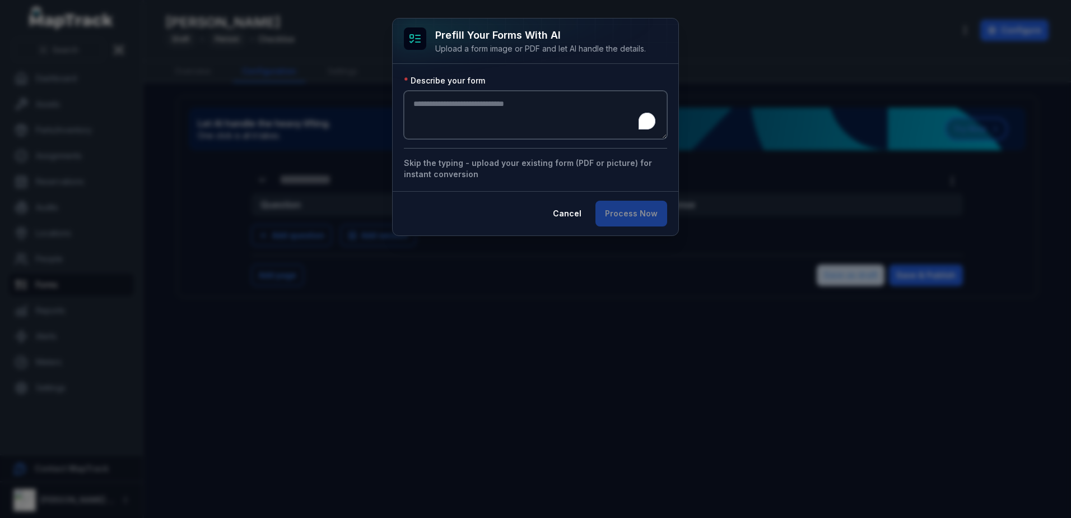
click at [584, 119] on textarea "To enrich screen reader interactions, please activate Accessibility in Grammarl…" at bounding box center [535, 115] width 263 height 48
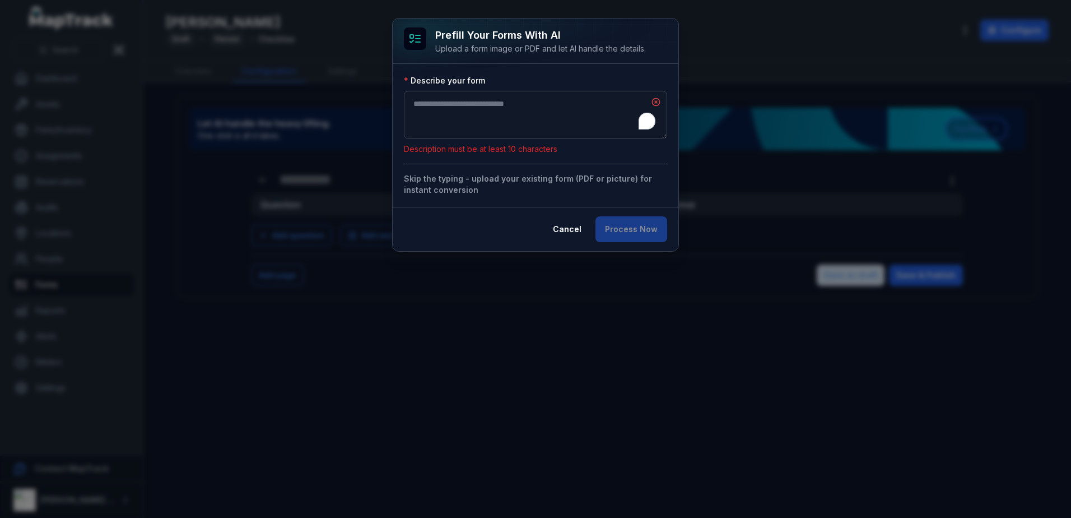
click at [528, 43] on h3 "Prefill Your Forms with AI" at bounding box center [540, 35] width 211 height 16
click at [520, 123] on textarea "To enrich screen reader interactions, please activate Accessibility in Grammarl…" at bounding box center [535, 115] width 263 height 48
click at [551, 100] on textarea "**********" at bounding box center [535, 115] width 263 height 48
type textarea "**********"
click at [519, 173] on button "Skip the typing - upload your existing form (PDF or picture) for instant conver…" at bounding box center [535, 184] width 263 height 22
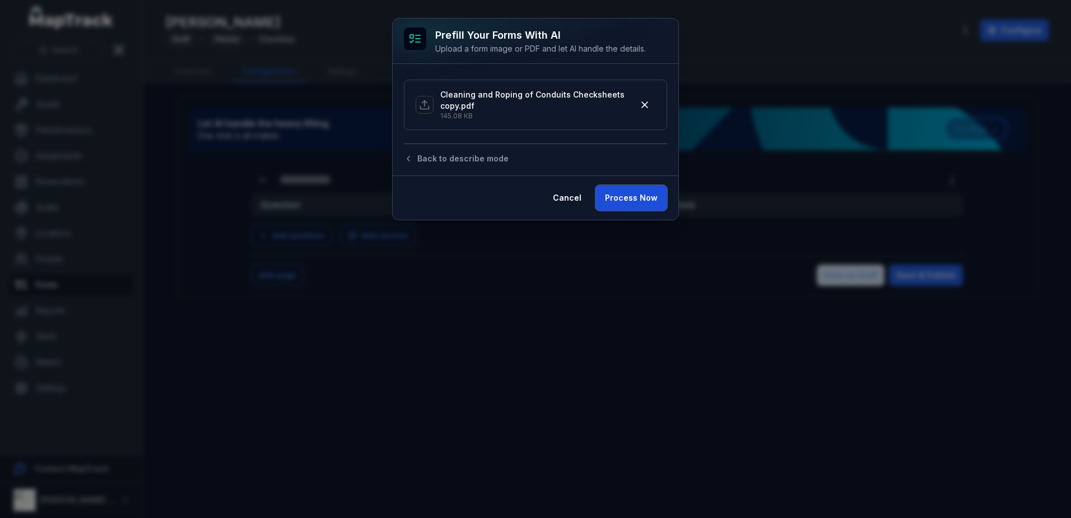
click at [630, 188] on button "Process Now" at bounding box center [631, 198] width 72 height 26
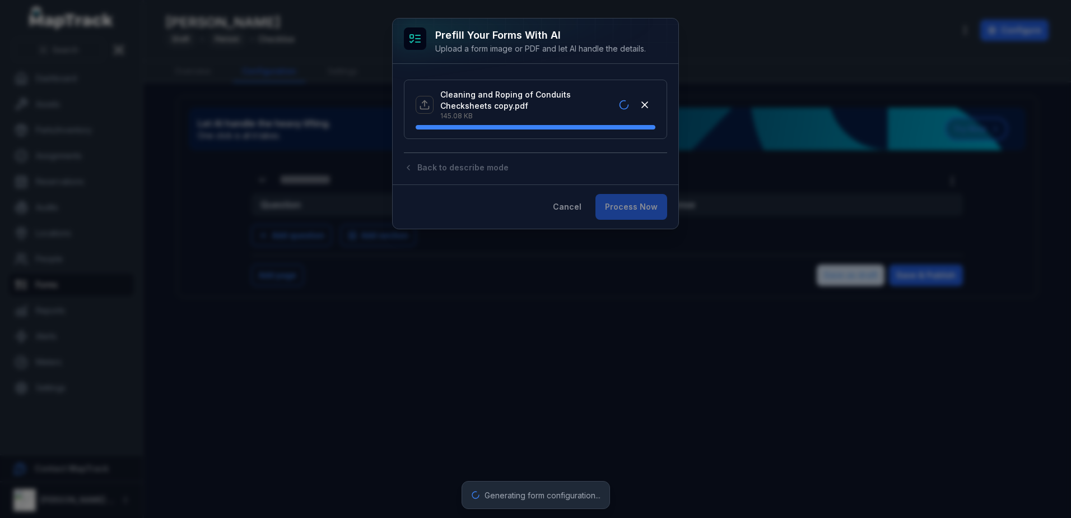
click at [509, 134] on div "Cleaning and Roping of Conduits Checksheets copy.pdf 145.08 KB" at bounding box center [535, 109] width 263 height 59
click at [510, 133] on div "Cleaning and Roping of Conduits Checksheets copy.pdf 145.08 KB" at bounding box center [536, 109] width 240 height 49
drag, startPoint x: 510, startPoint y: 133, endPoint x: 536, endPoint y: 116, distance: 31.2
click at [536, 116] on p "145.08 KB" at bounding box center [529, 115] width 178 height 9
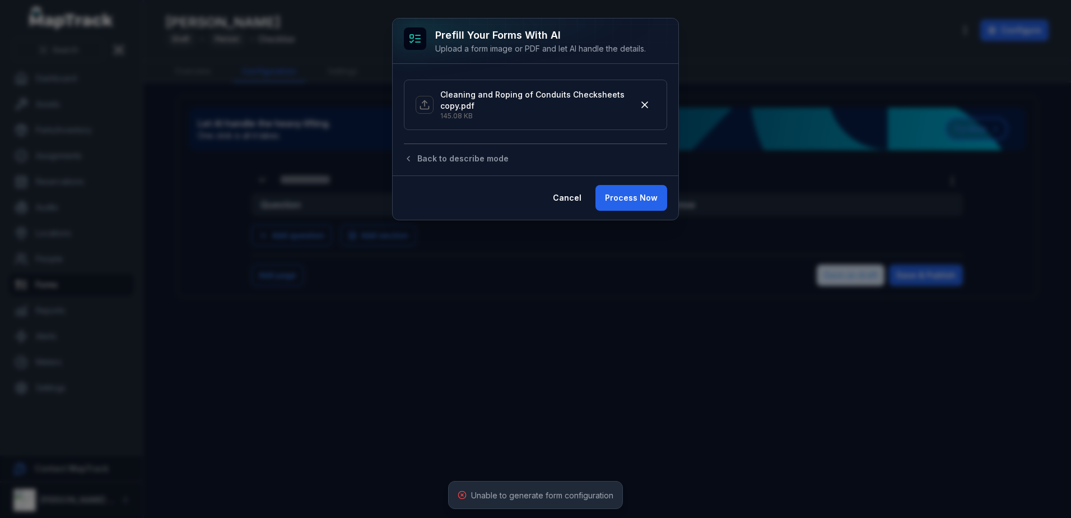
click at [497, 102] on p "Cleaning and Roping of Conduits Checksheets copy.pdf" at bounding box center [537, 100] width 194 height 22
click at [451, 103] on p "Cleaning and Roping of Conduits Checksheets copy.pdf" at bounding box center [537, 100] width 194 height 22
drag, startPoint x: 451, startPoint y: 103, endPoint x: 565, endPoint y: 143, distance: 120.6
click at [562, 142] on div "Cleaning and Roping of Conduits Checksheets copy.pdf 145.08 KB Back to describe…" at bounding box center [535, 119] width 263 height 89
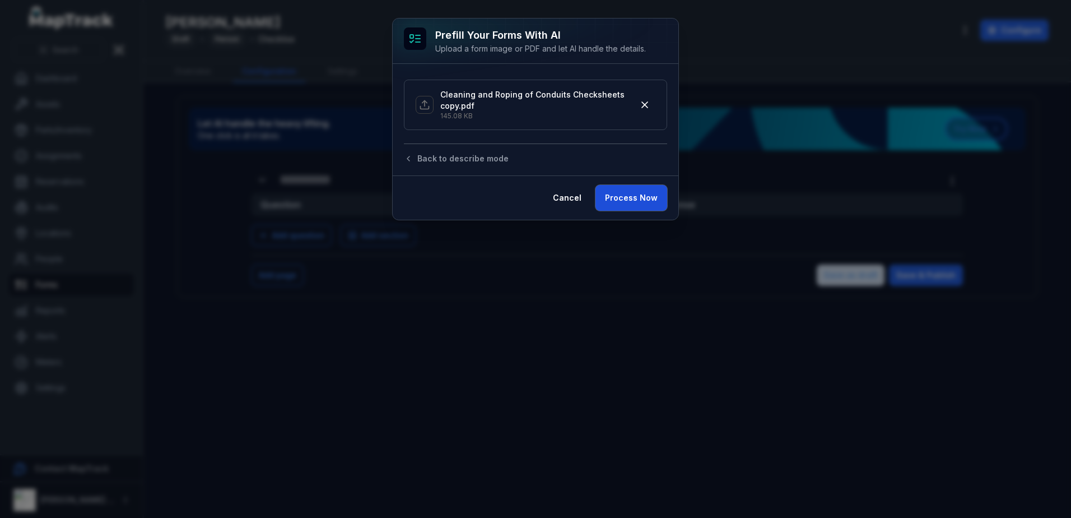
click at [617, 189] on button "Process Now" at bounding box center [631, 198] width 72 height 26
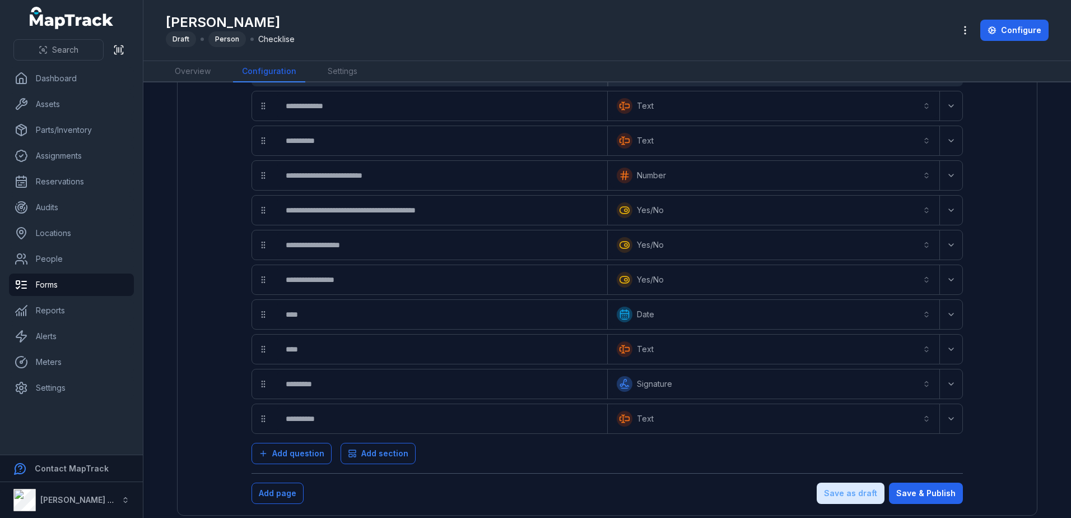
scroll to position [141, 0]
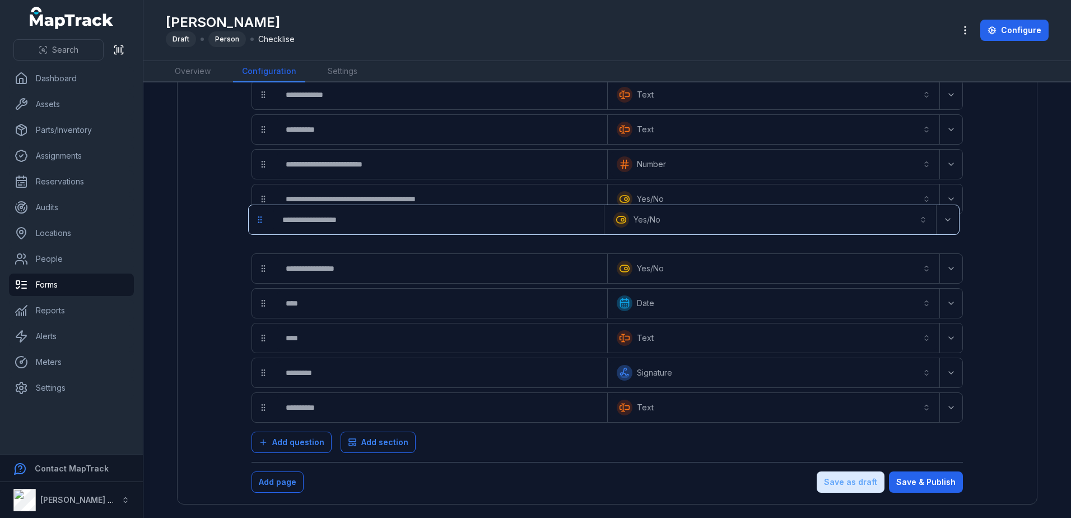
drag, startPoint x: 259, startPoint y: 240, endPoint x: 258, endPoint y: 198, distance: 42.0
click at [258, 205] on div "**********" at bounding box center [606, 251] width 711 height 343
drag, startPoint x: 257, startPoint y: 198, endPoint x: 259, endPoint y: 238, distance: 39.9
click at [259, 238] on div "**********" at bounding box center [606, 251] width 711 height 343
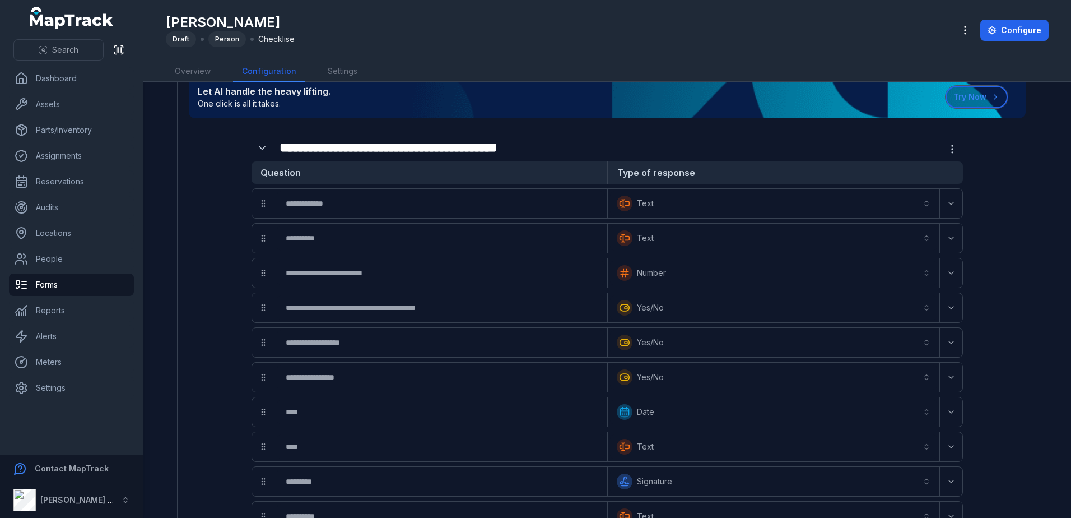
scroll to position [0, 0]
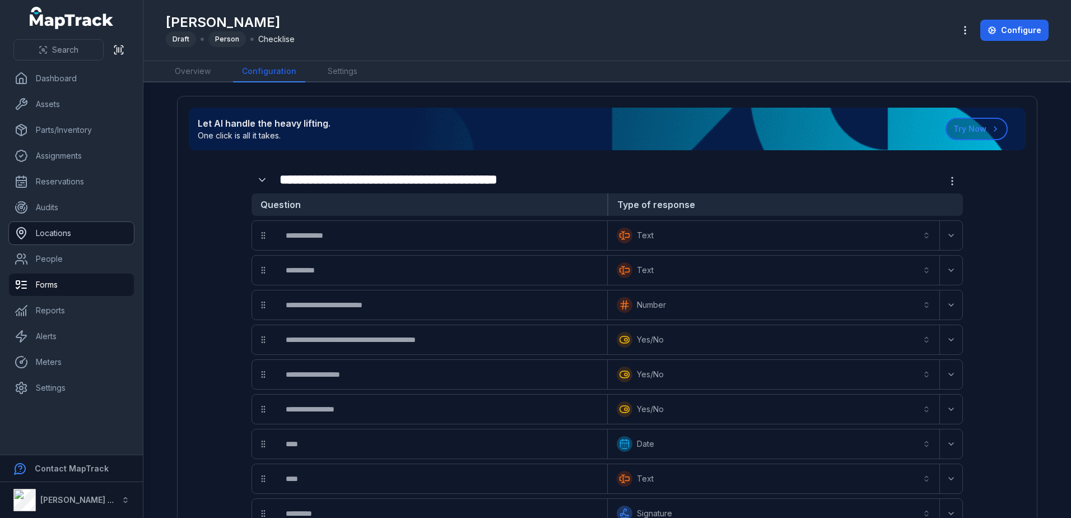
click at [73, 237] on link "Locations" at bounding box center [71, 233] width 125 height 22
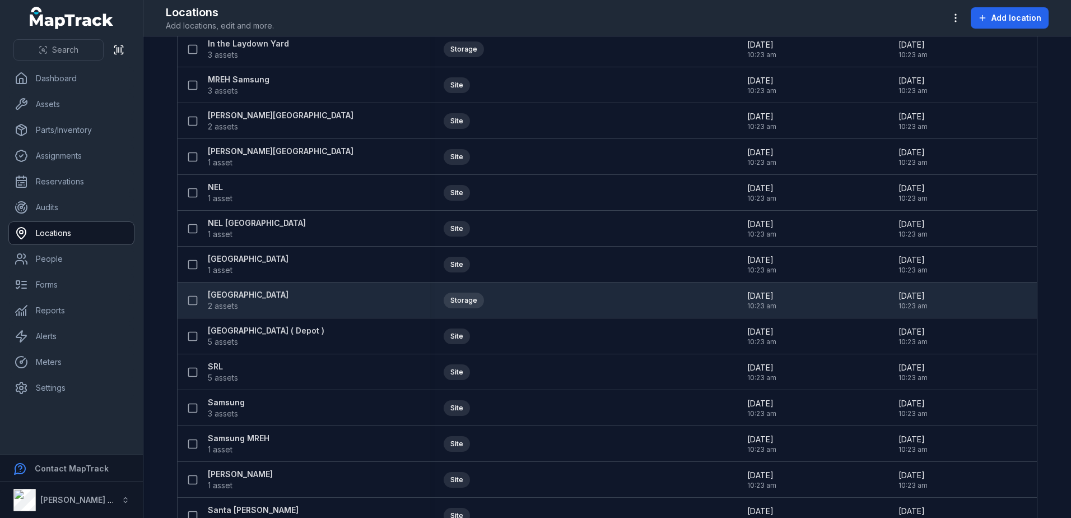
scroll to position [224, 0]
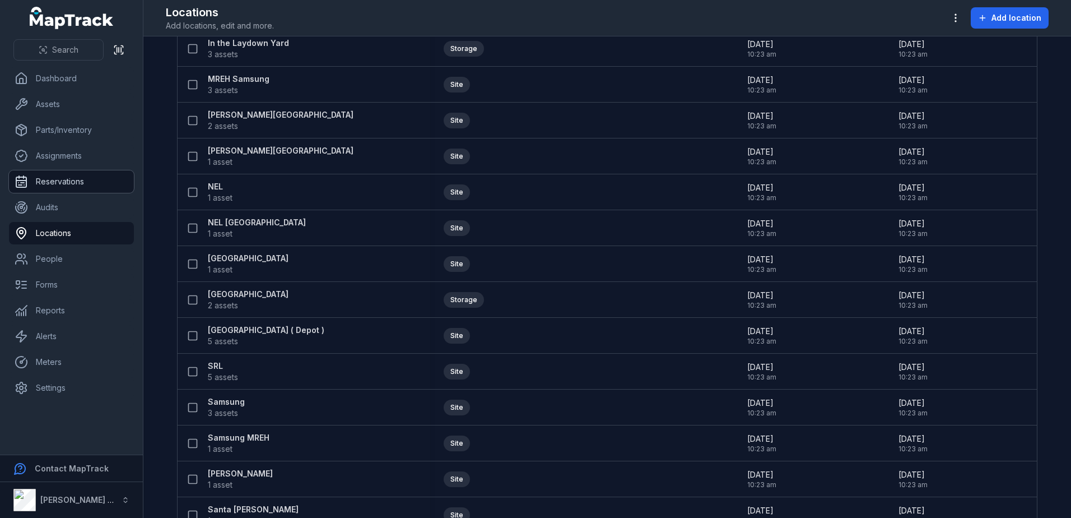
click at [69, 184] on link "Reservations" at bounding box center [71, 181] width 125 height 22
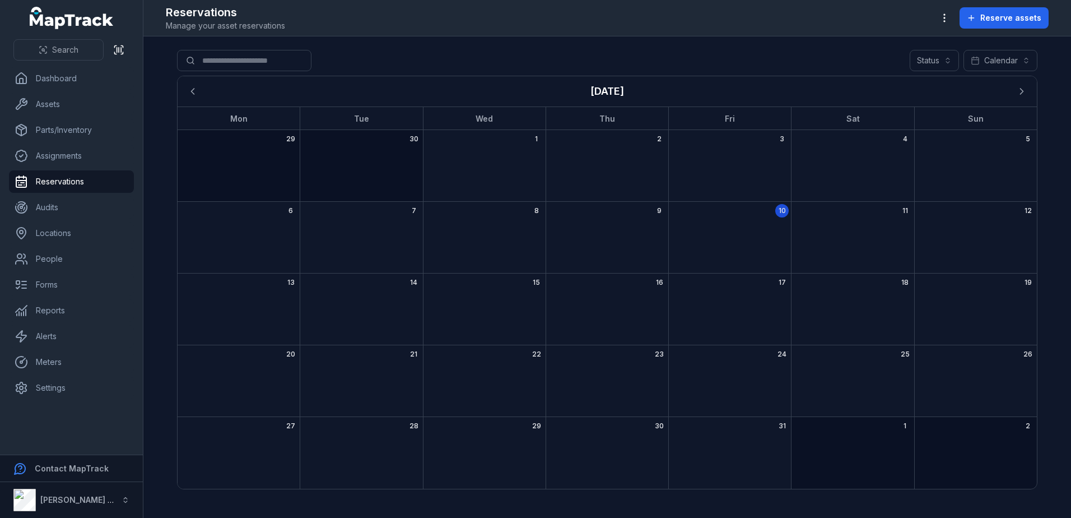
click at [722, 220] on div "October 2025" at bounding box center [730, 221] width 123 height 2
click at [779, 285] on span "17" at bounding box center [782, 282] width 7 height 9
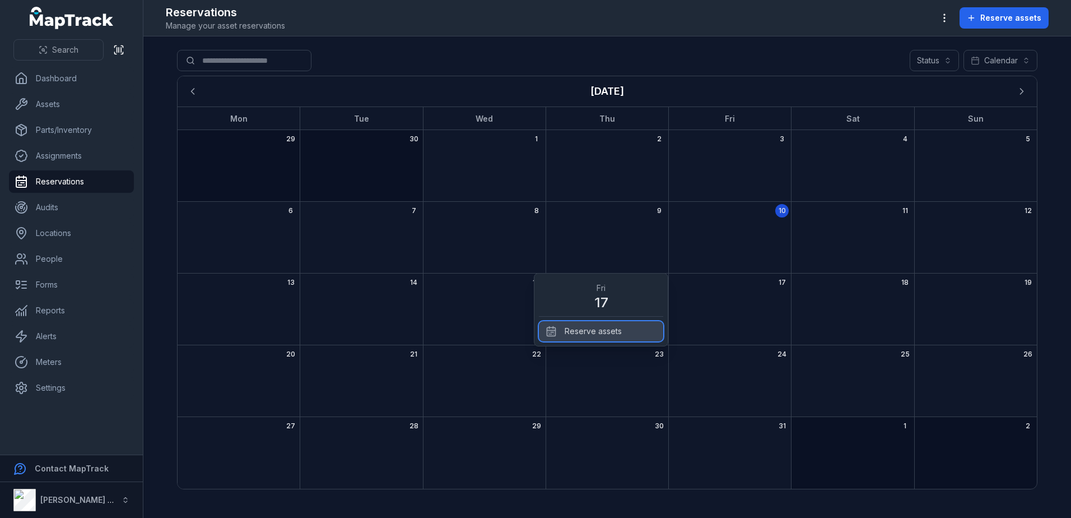
click at [571, 333] on div "Reserve assets" at bounding box center [601, 331] width 124 height 20
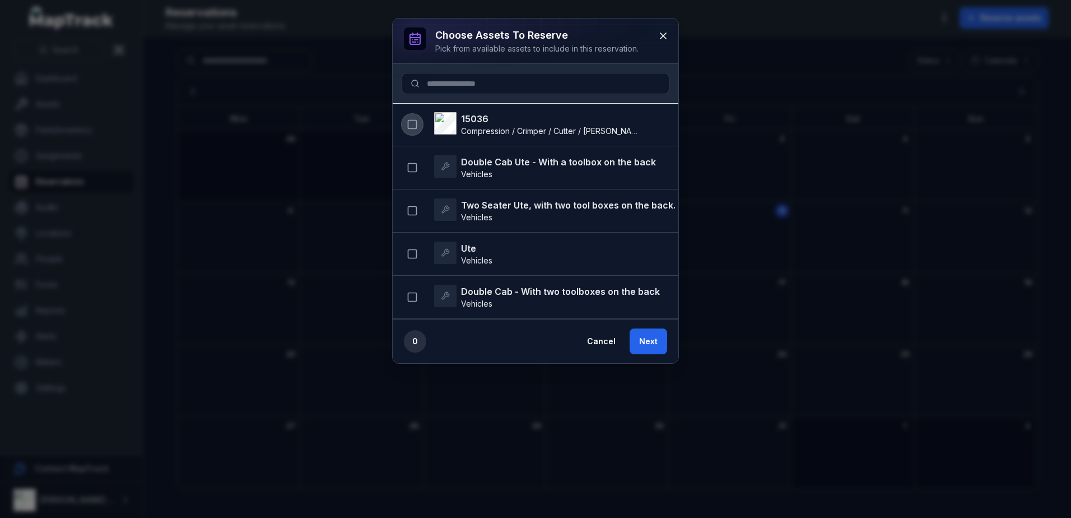
click at [408, 123] on rect "button" at bounding box center [412, 124] width 8 height 8
click at [642, 343] on button "Next" at bounding box center [649, 341] width 38 height 26
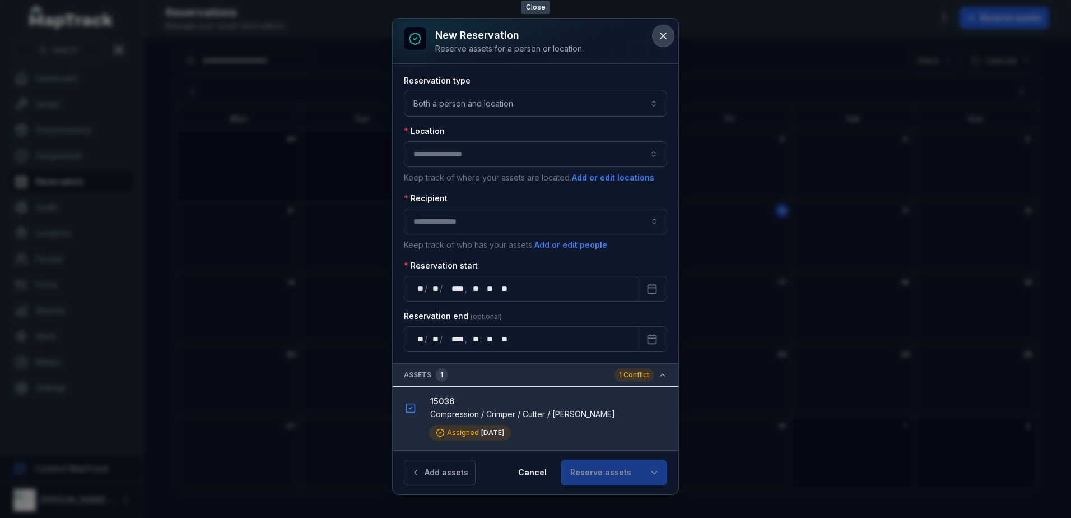
click at [660, 35] on icon at bounding box center [663, 35] width 11 height 11
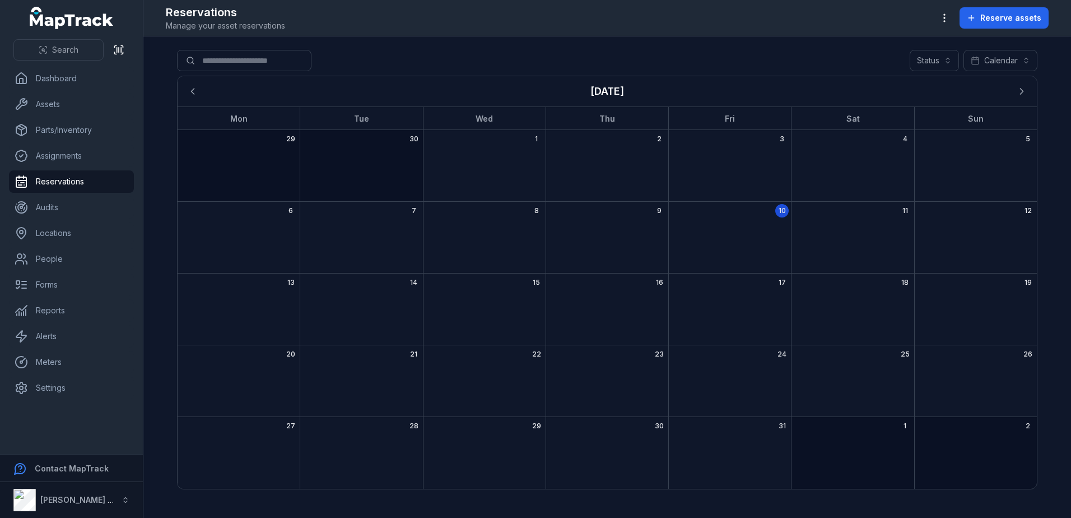
click at [605, 36] on div "Toggle Navigation Reservations Manage your asset reservations Reserve assets Se…" at bounding box center [607, 259] width 928 height 518
click at [66, 235] on link "Locations" at bounding box center [71, 233] width 125 height 22
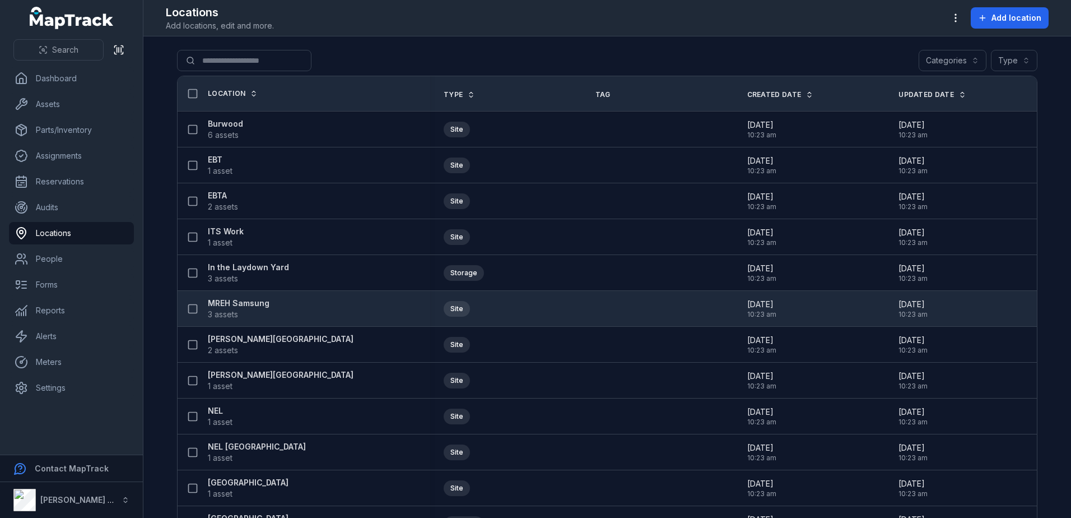
click at [257, 304] on strong "MREH Samsung" at bounding box center [239, 302] width 62 height 11
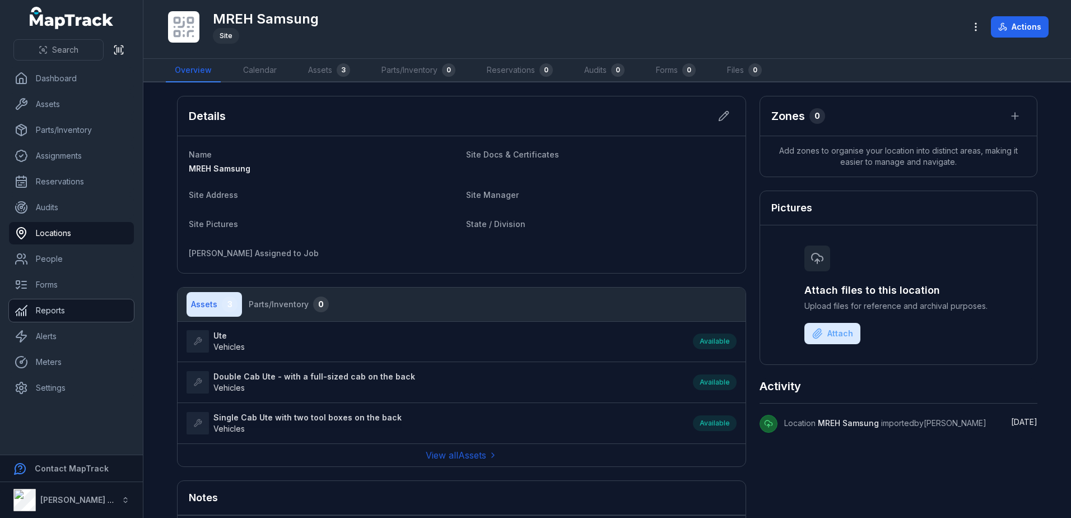
click at [69, 304] on link "Reports" at bounding box center [71, 310] width 125 height 22
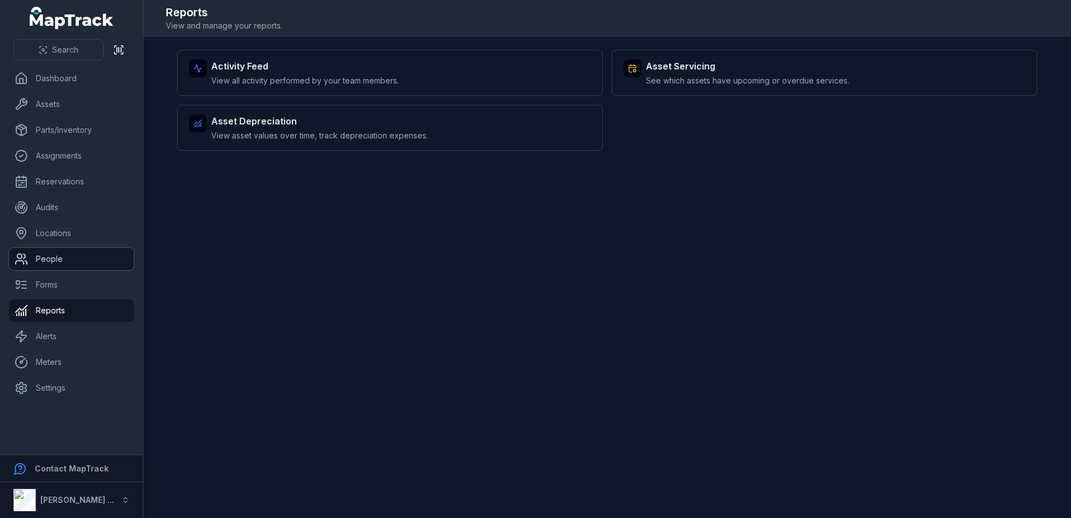
click at [50, 257] on link "People" at bounding box center [71, 259] width 125 height 22
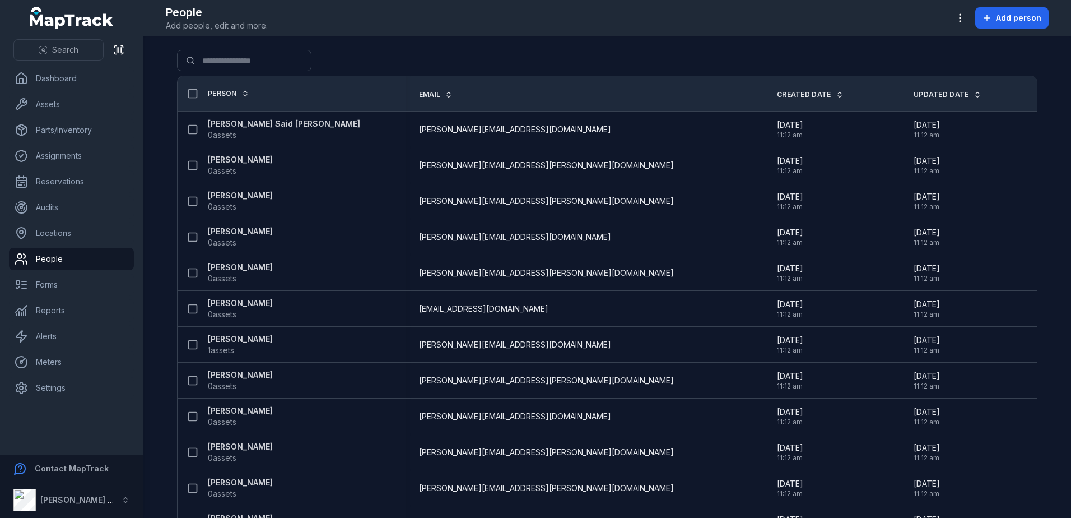
click at [146, 189] on main "Search for people Person Email Created Date Updated Date Abraham Said Omar 0 as…" at bounding box center [607, 276] width 928 height 481
click at [145, 184] on main "Search for people Person Email Created Date Updated Date Abraham Said Omar 0 as…" at bounding box center [607, 276] width 928 height 481
